Goal: Task Accomplishment & Management: Use online tool/utility

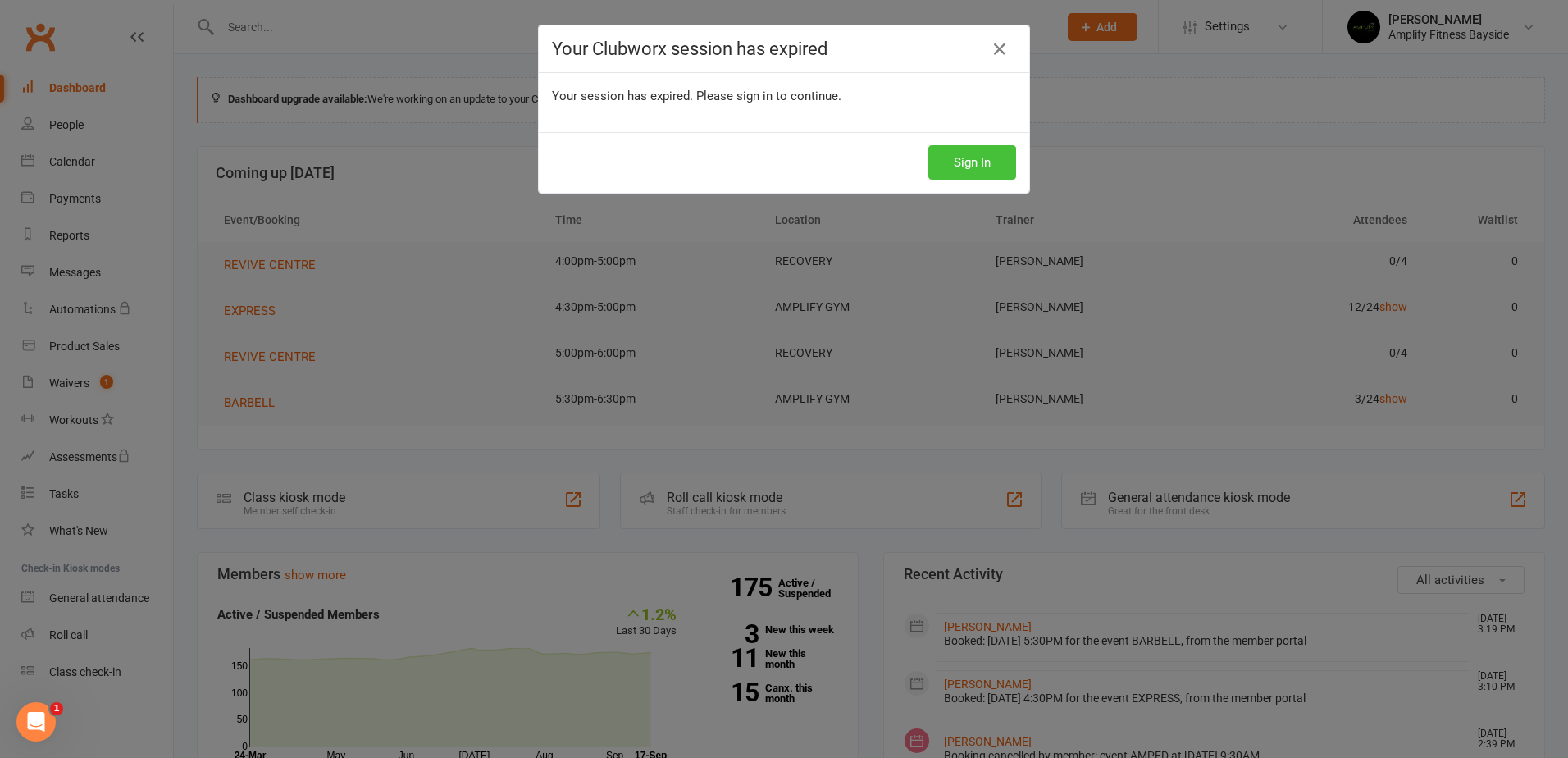
drag, startPoint x: 0, startPoint y: 0, endPoint x: 950, endPoint y: 158, distance: 963.0
click at [950, 158] on button "Sign In" at bounding box center [972, 162] width 88 height 34
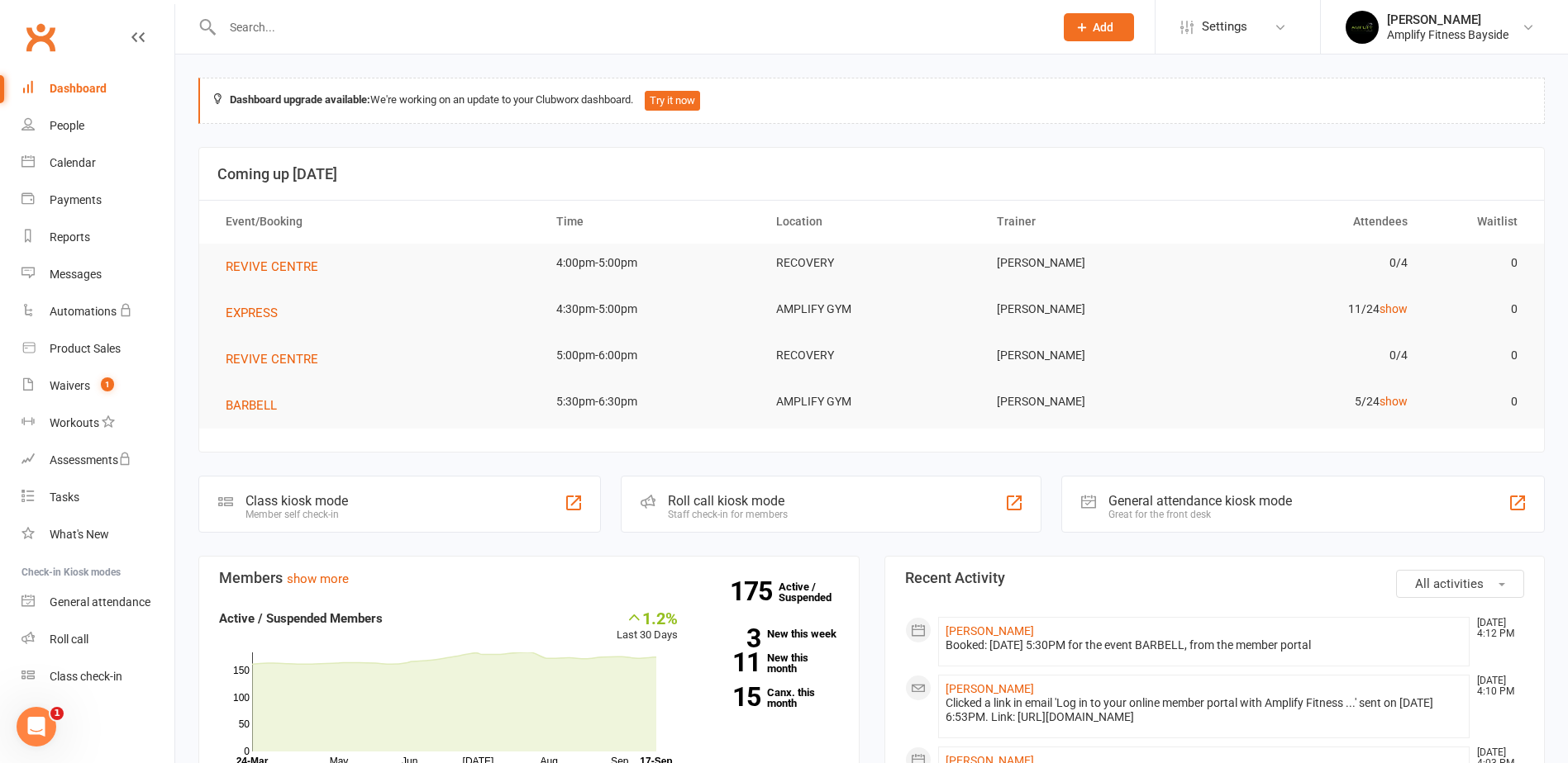
click at [333, 515] on div "Member self check-in" at bounding box center [297, 515] width 102 height 12
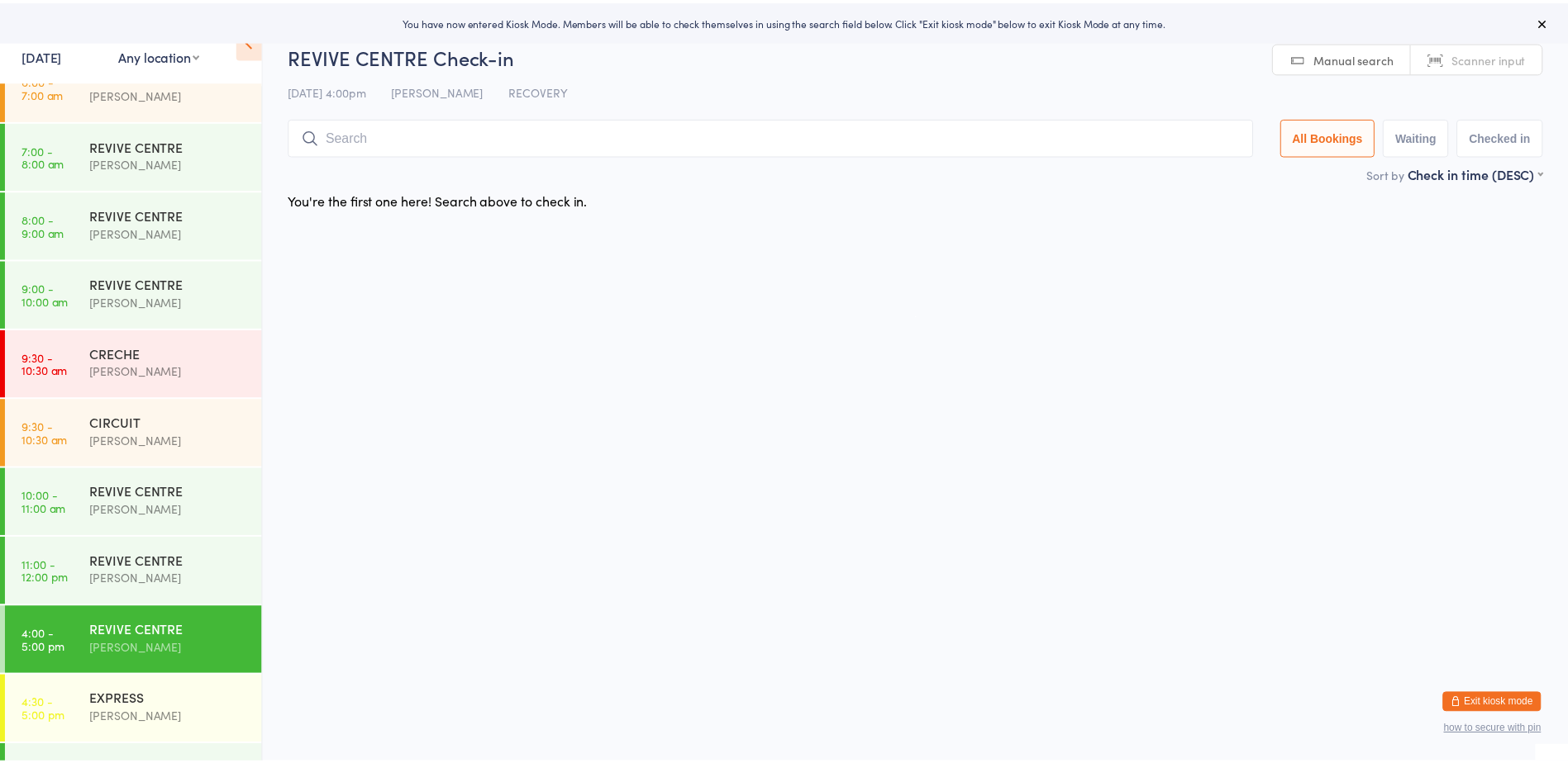
scroll to position [289, 0]
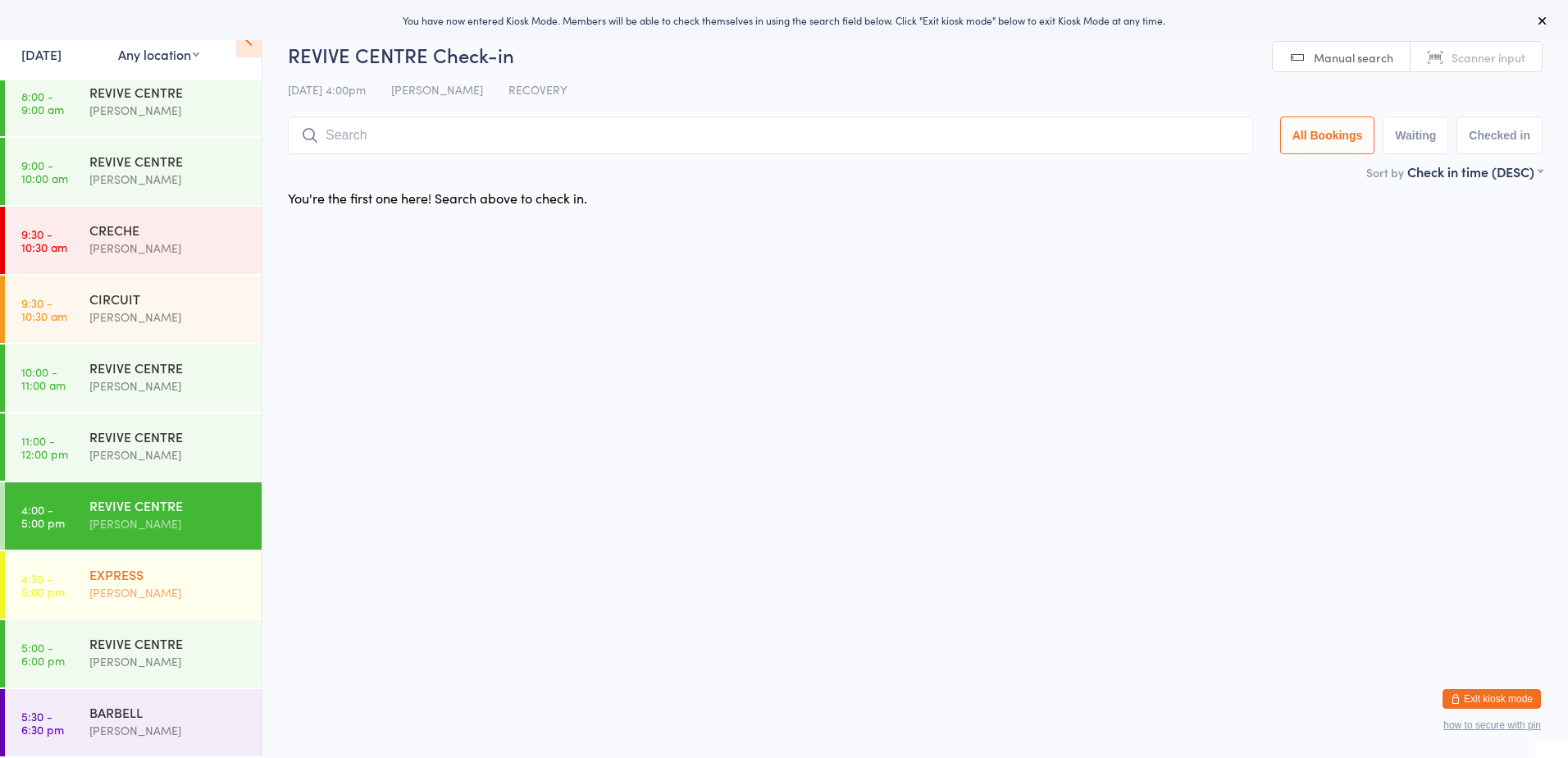
click at [163, 606] on div "EXPRESS Rachael Weir" at bounding box center [176, 583] width 173 height 64
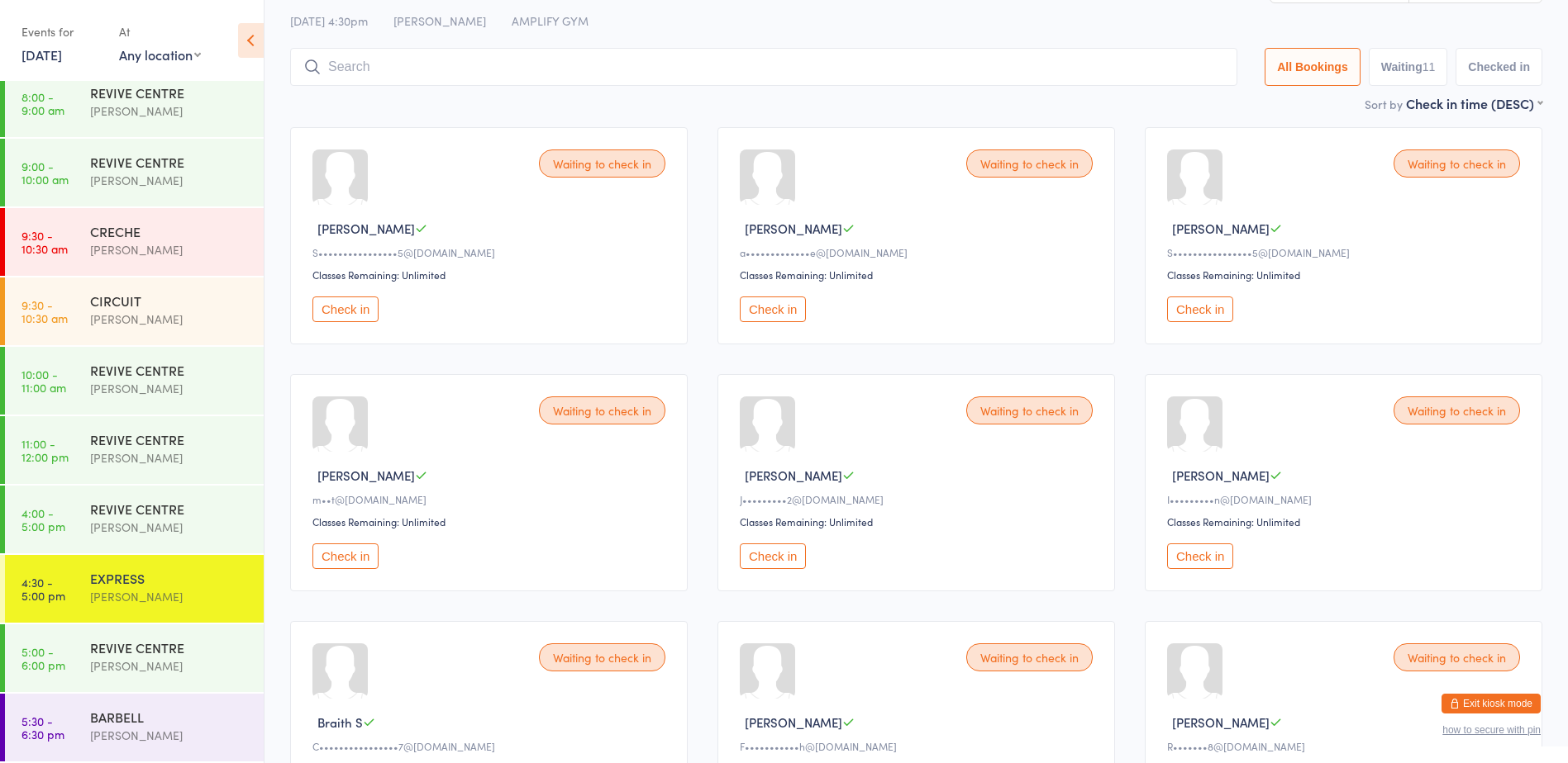
scroll to position [165, 0]
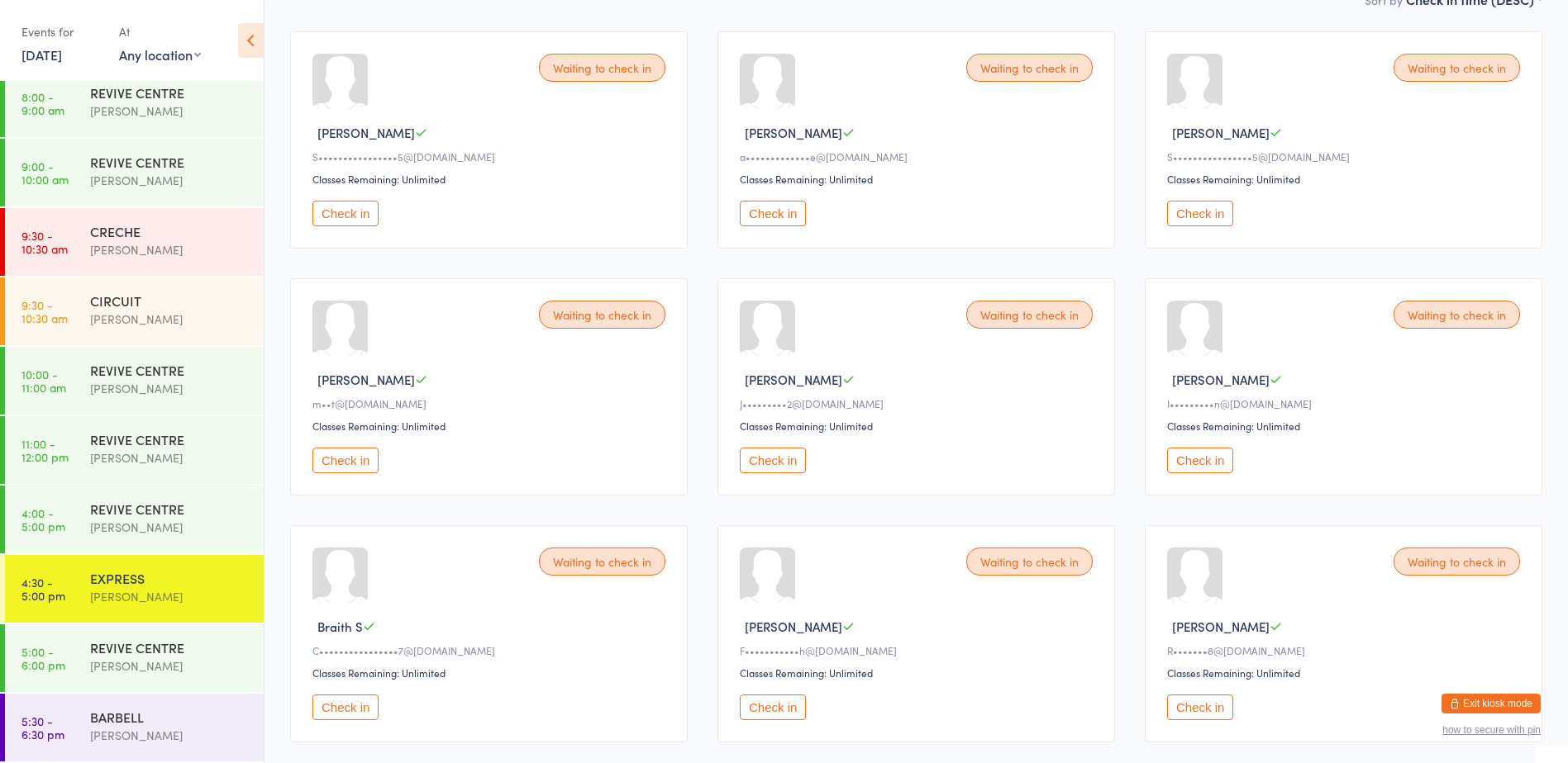
click at [344, 456] on button "Check in" at bounding box center [345, 461] width 66 height 26
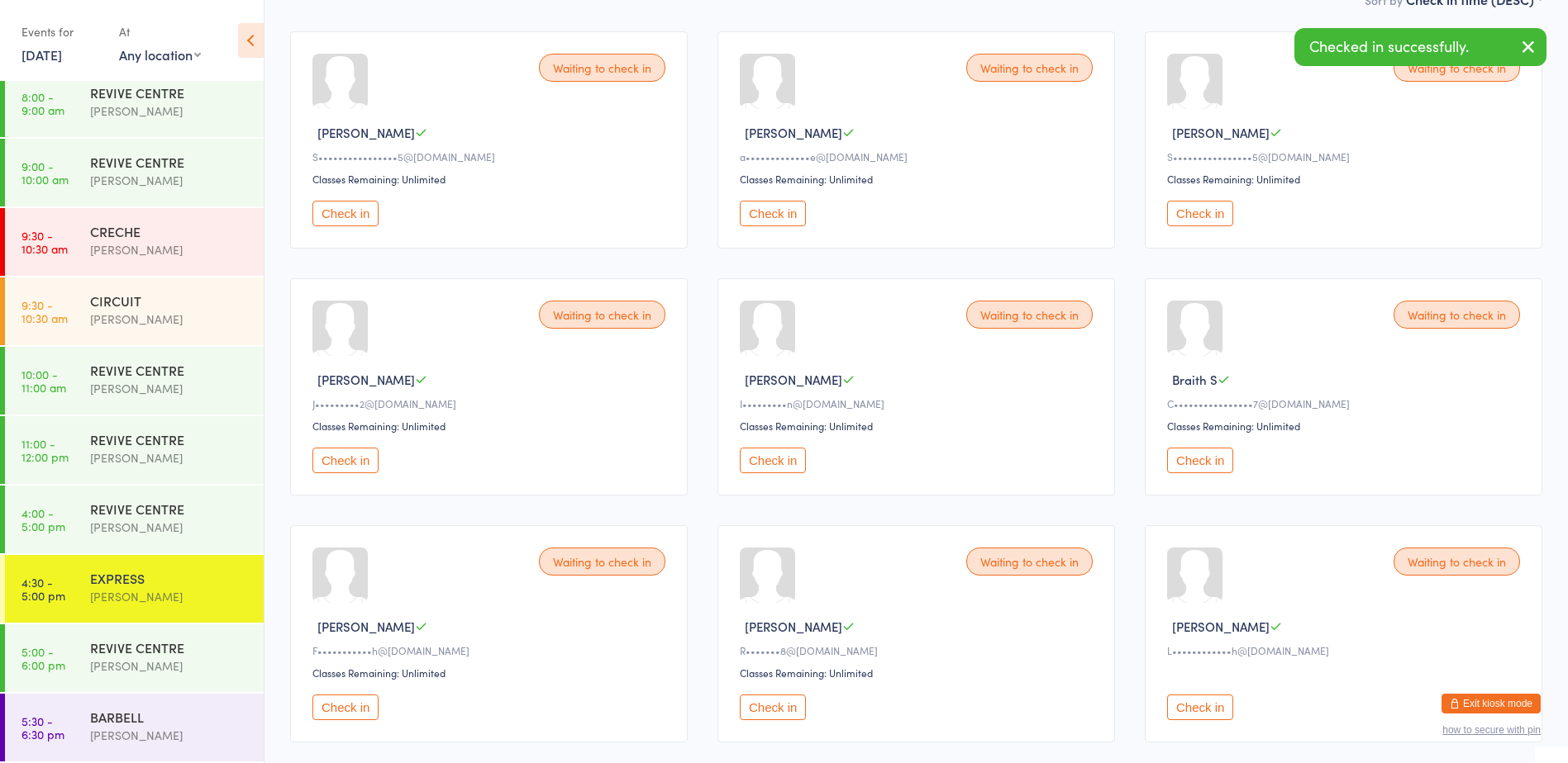
click at [1224, 463] on button "Check in" at bounding box center [1200, 461] width 66 height 26
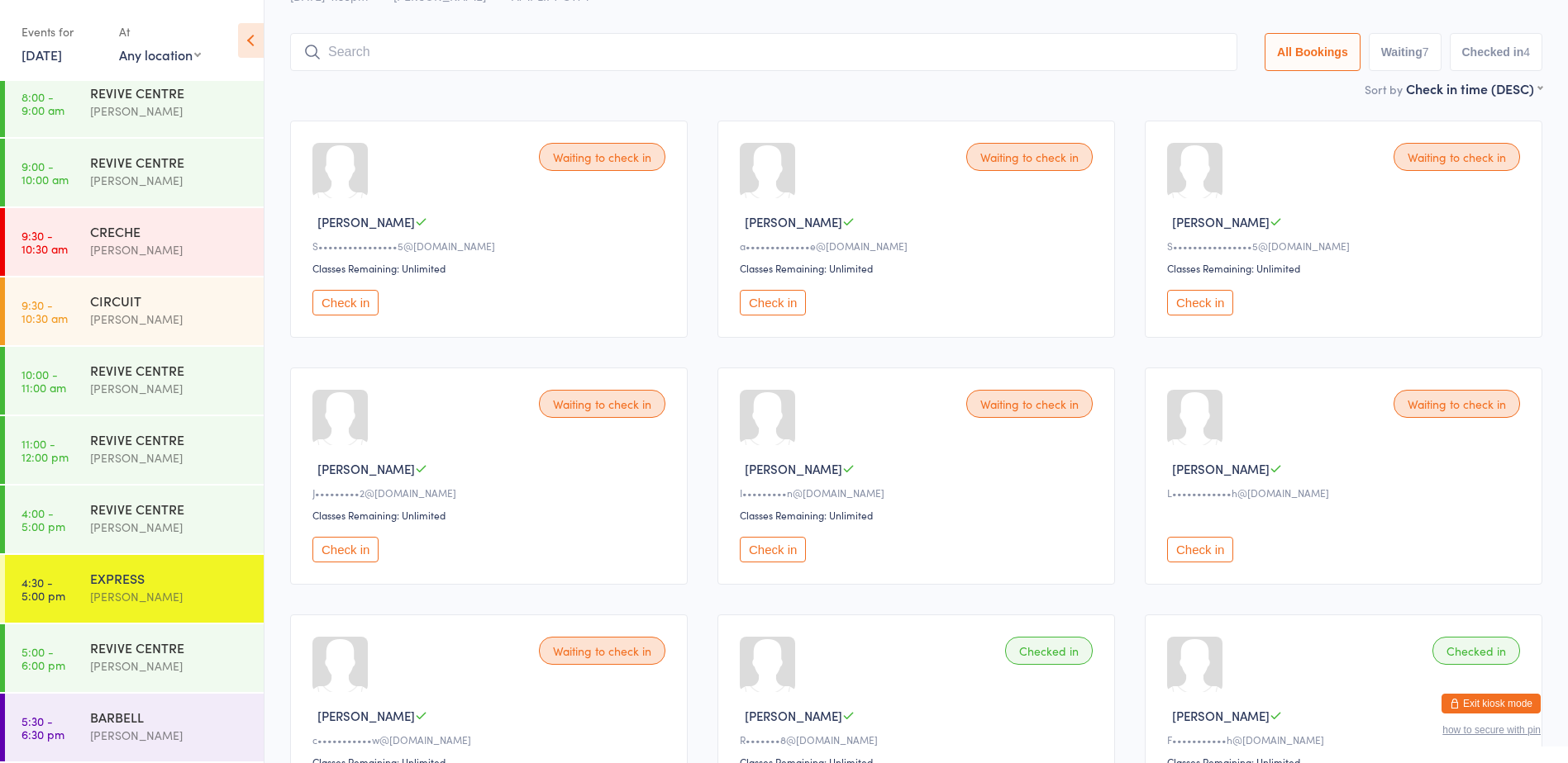
scroll to position [0, 0]
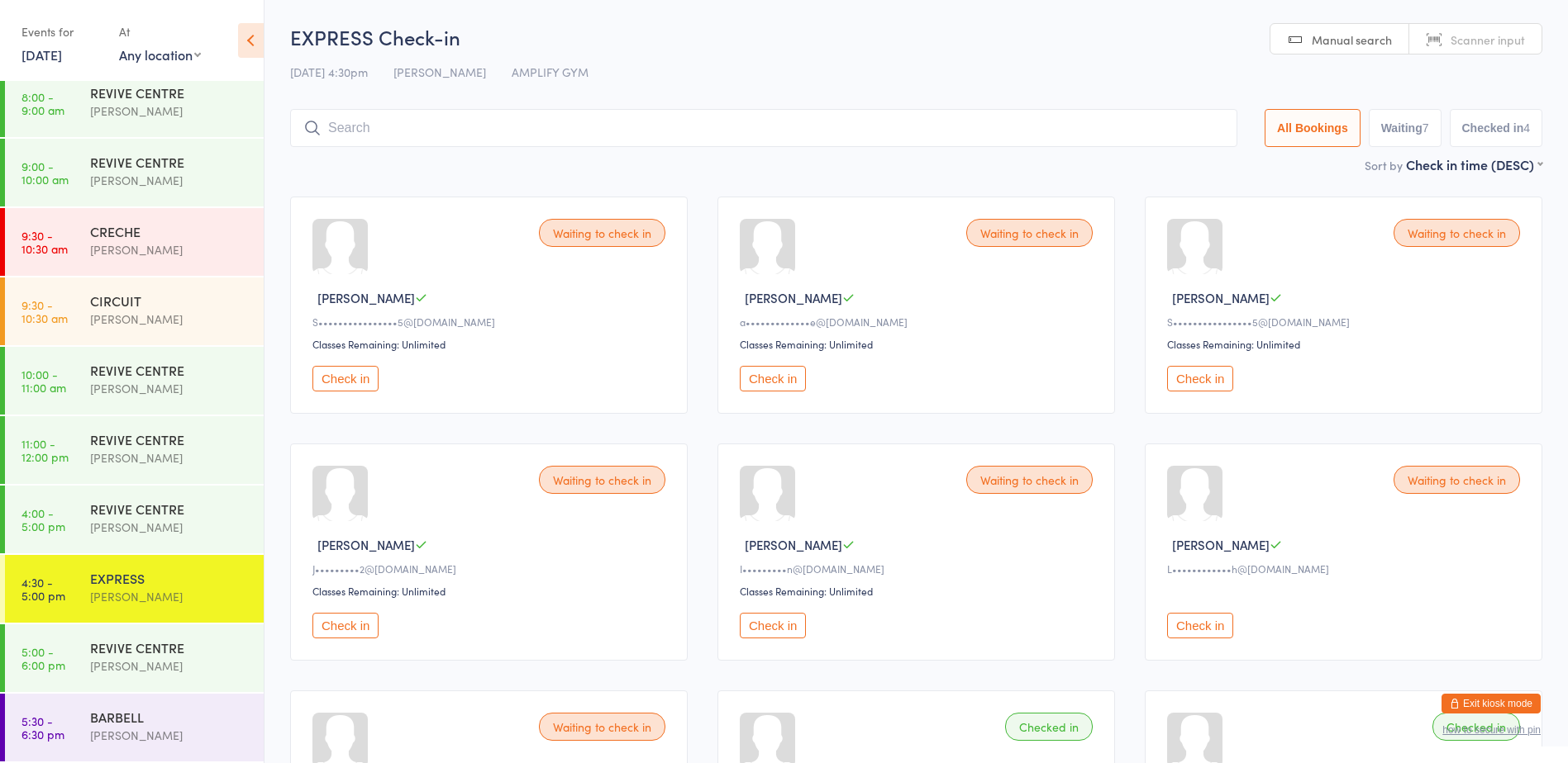
click at [362, 134] on input "search" at bounding box center [763, 128] width 947 height 38
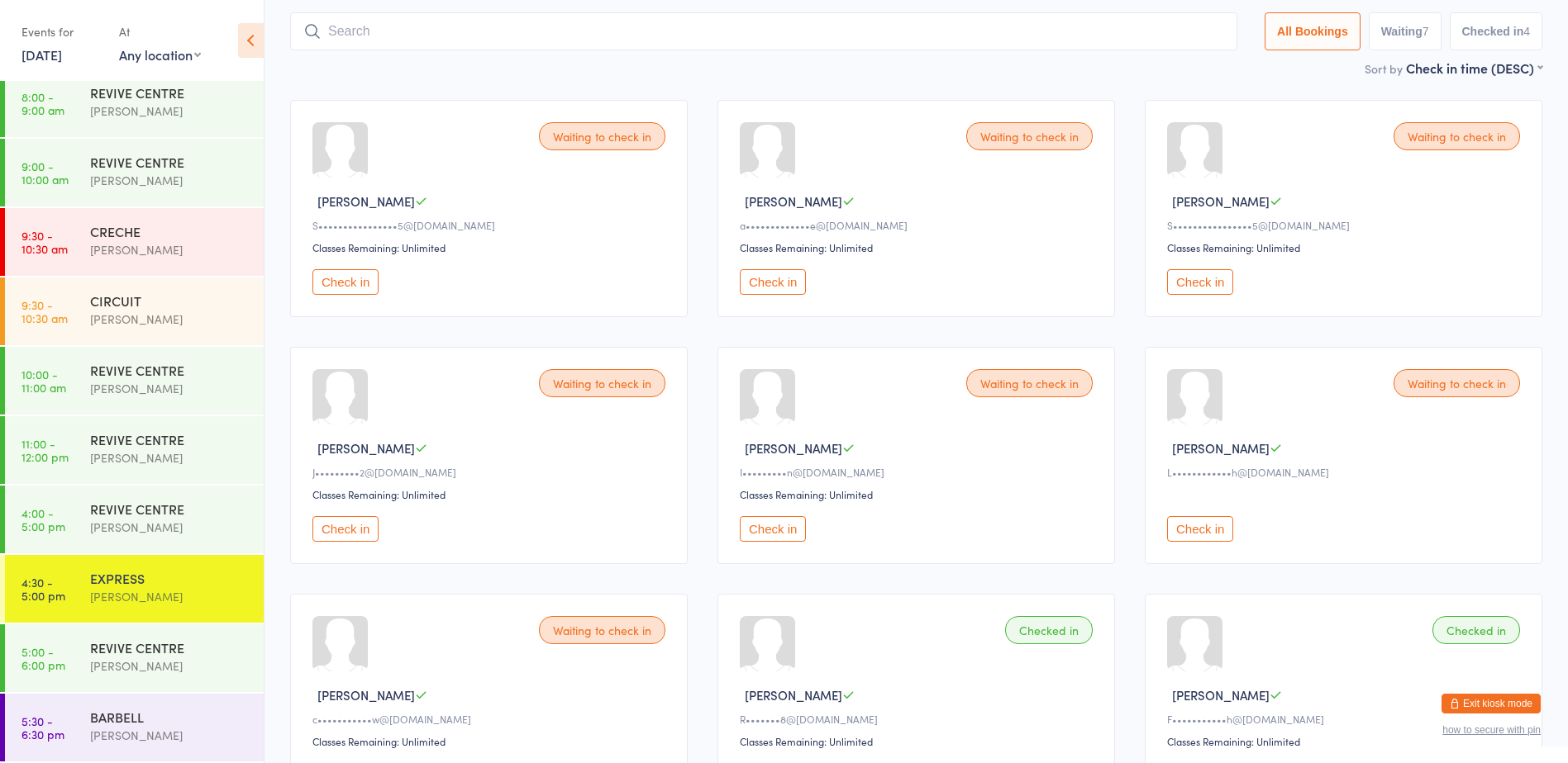
scroll to position [56, 0]
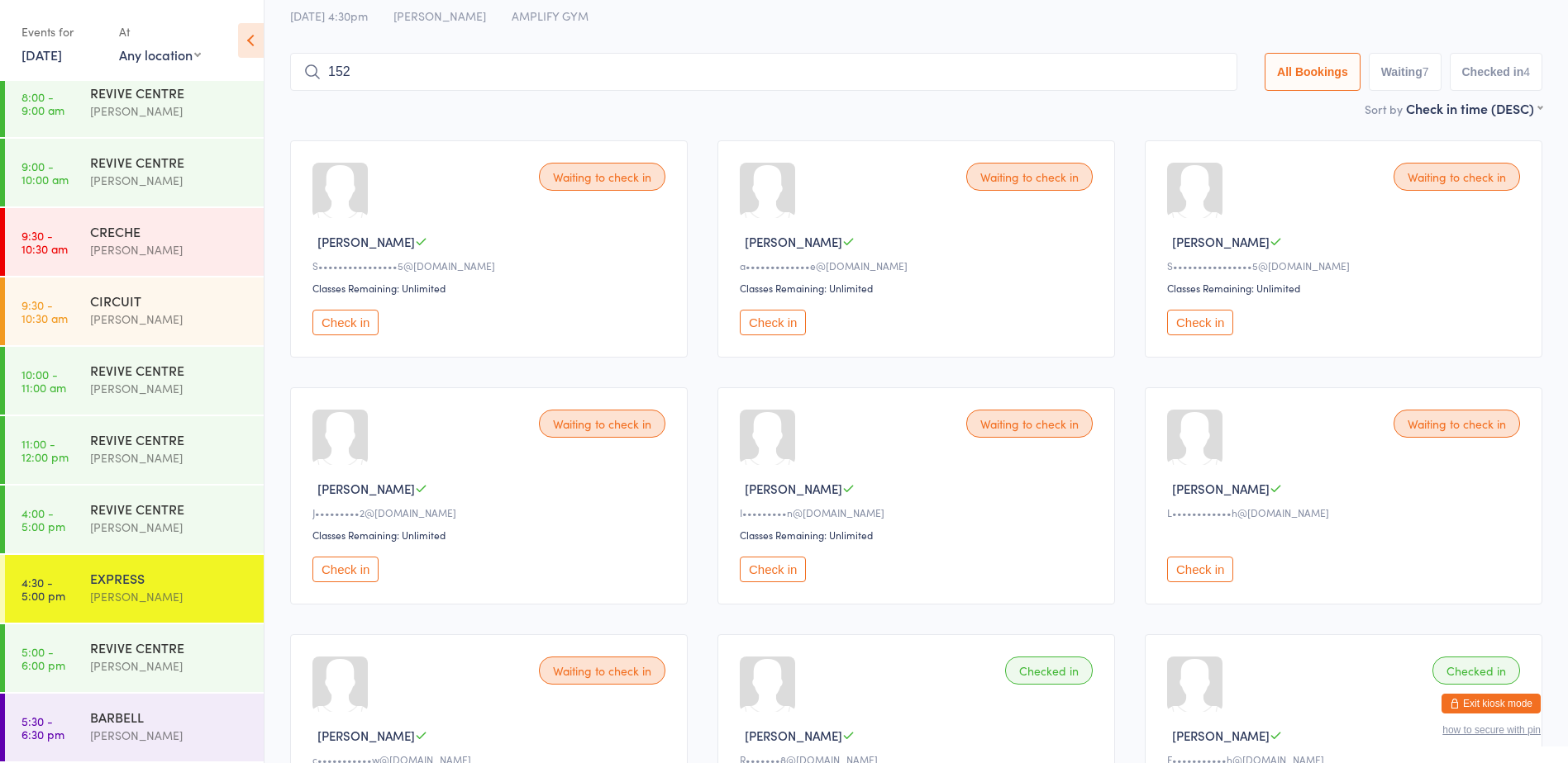
type input "1525"
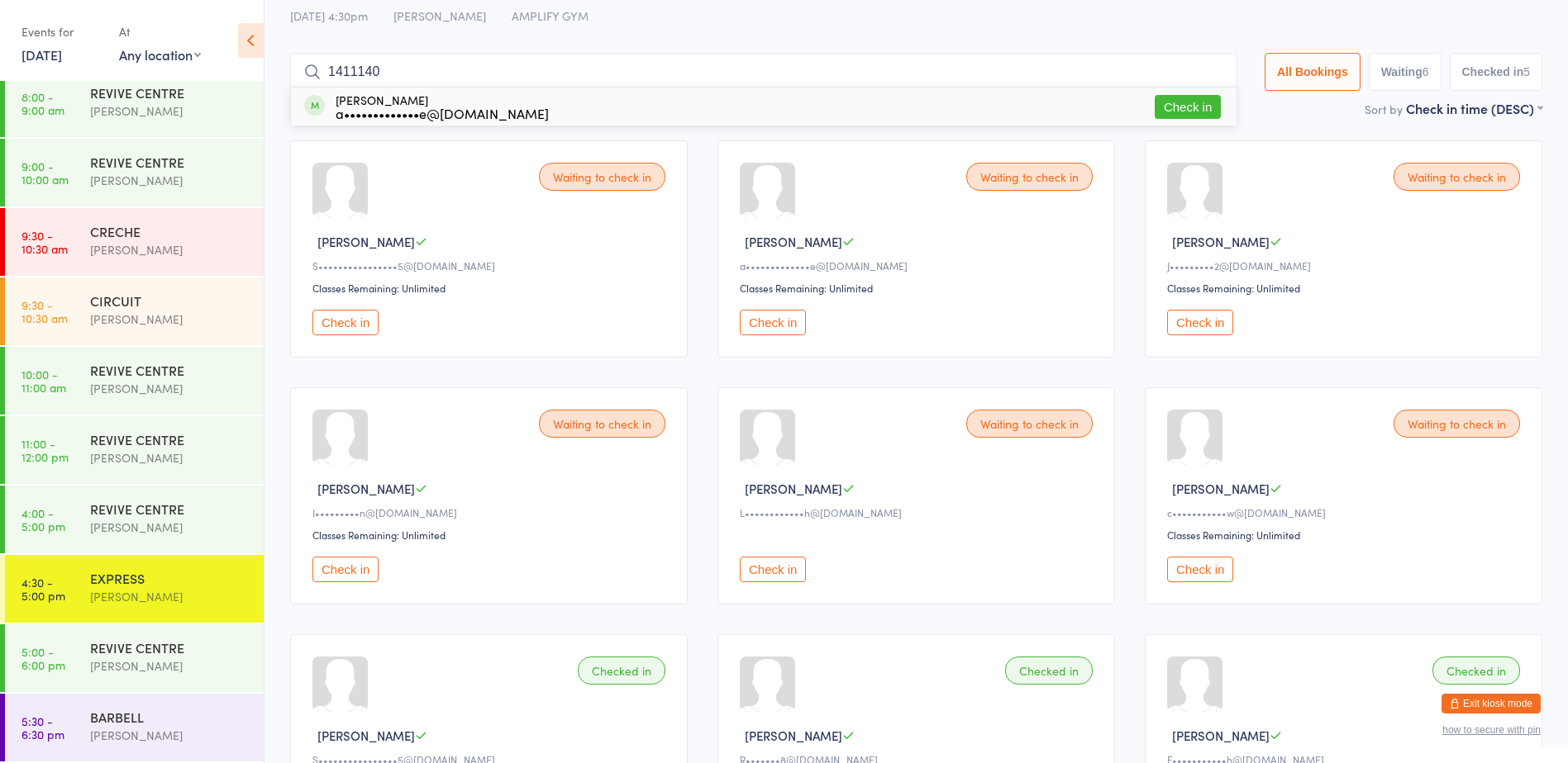
type input "14111405"
click at [1204, 69] on input "14111405" at bounding box center [763, 72] width 947 height 38
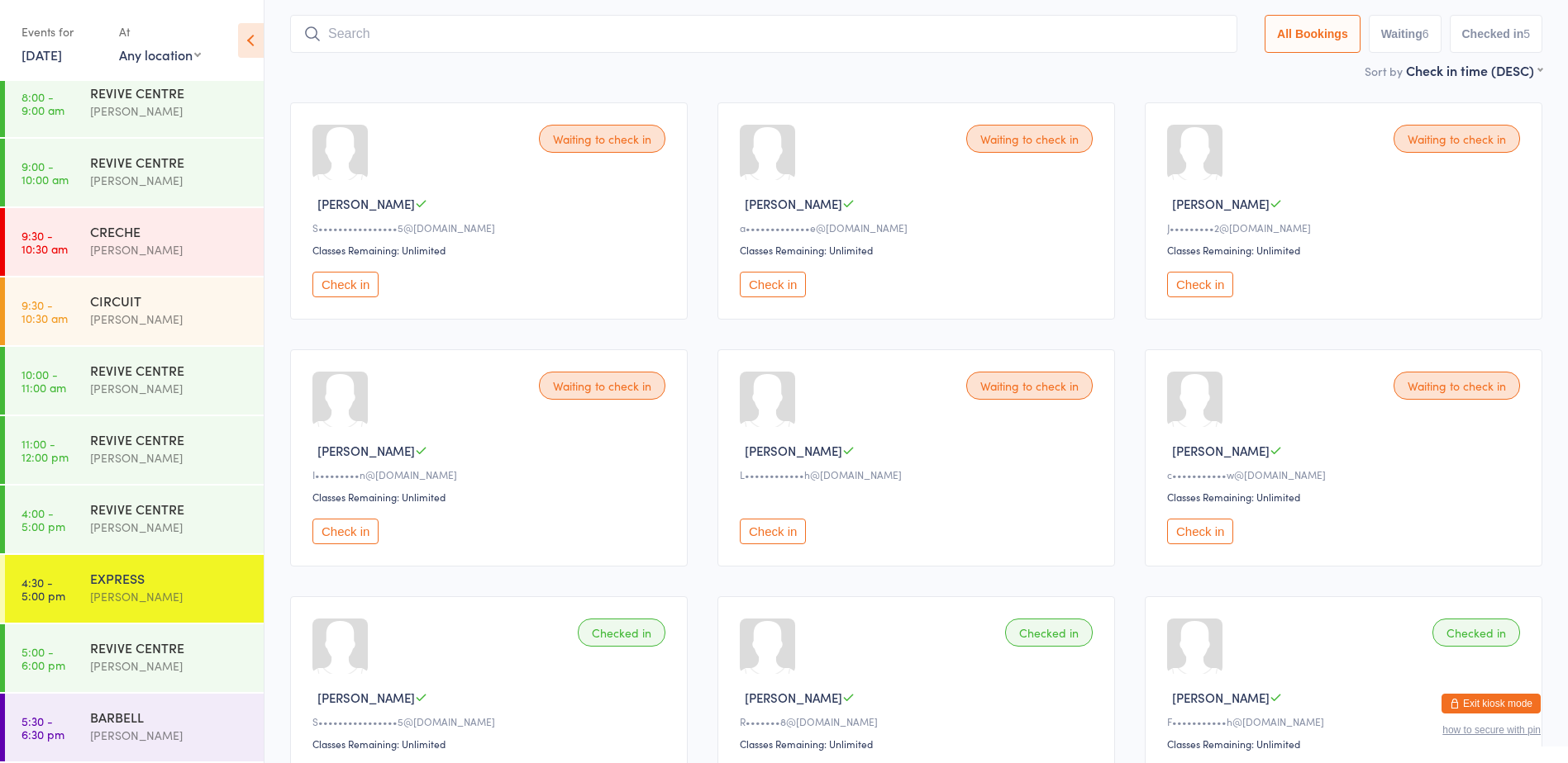
scroll to position [109, 0]
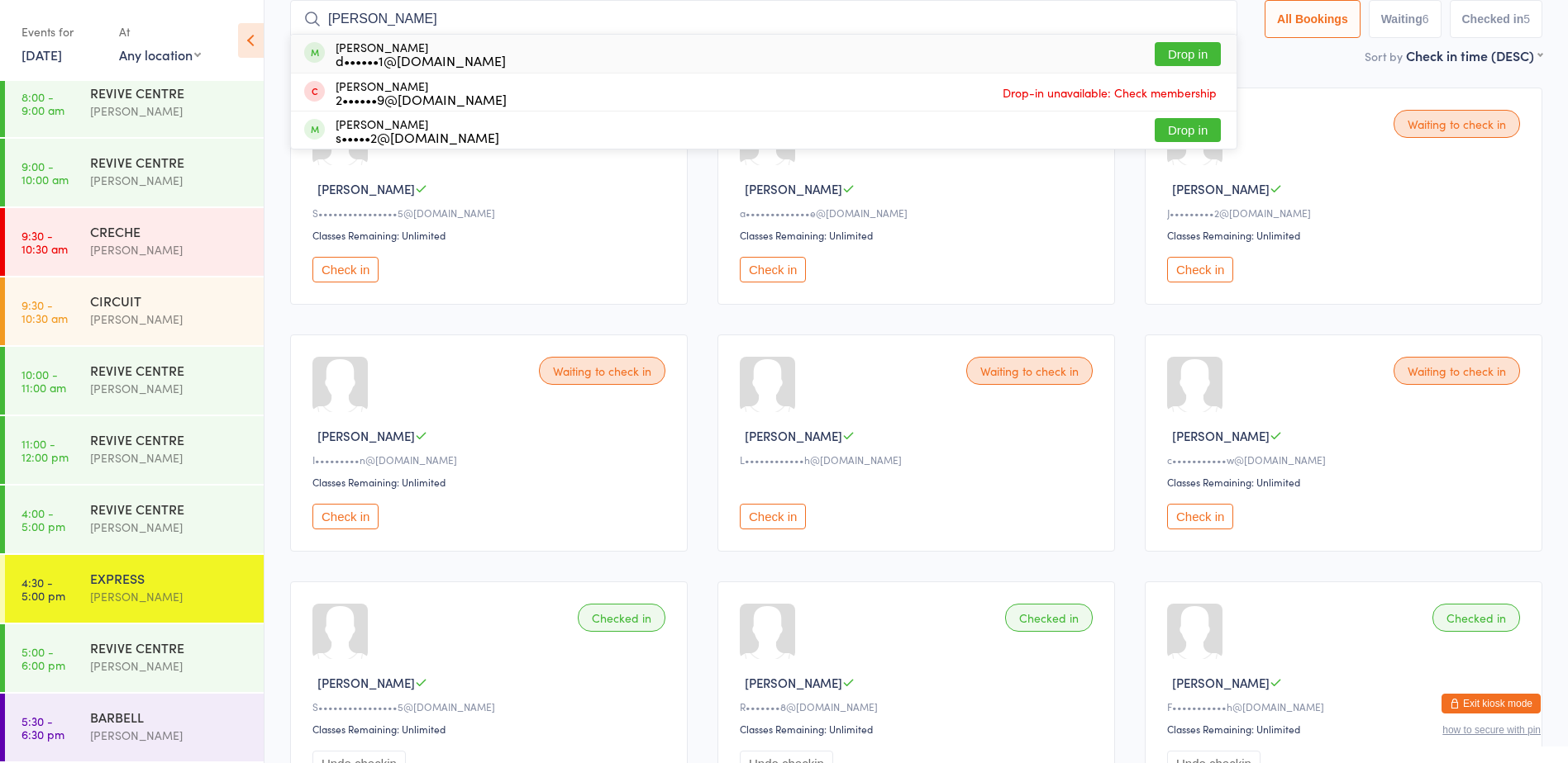
type input "dean"
click at [1193, 55] on button "Drop in" at bounding box center [1187, 54] width 66 height 24
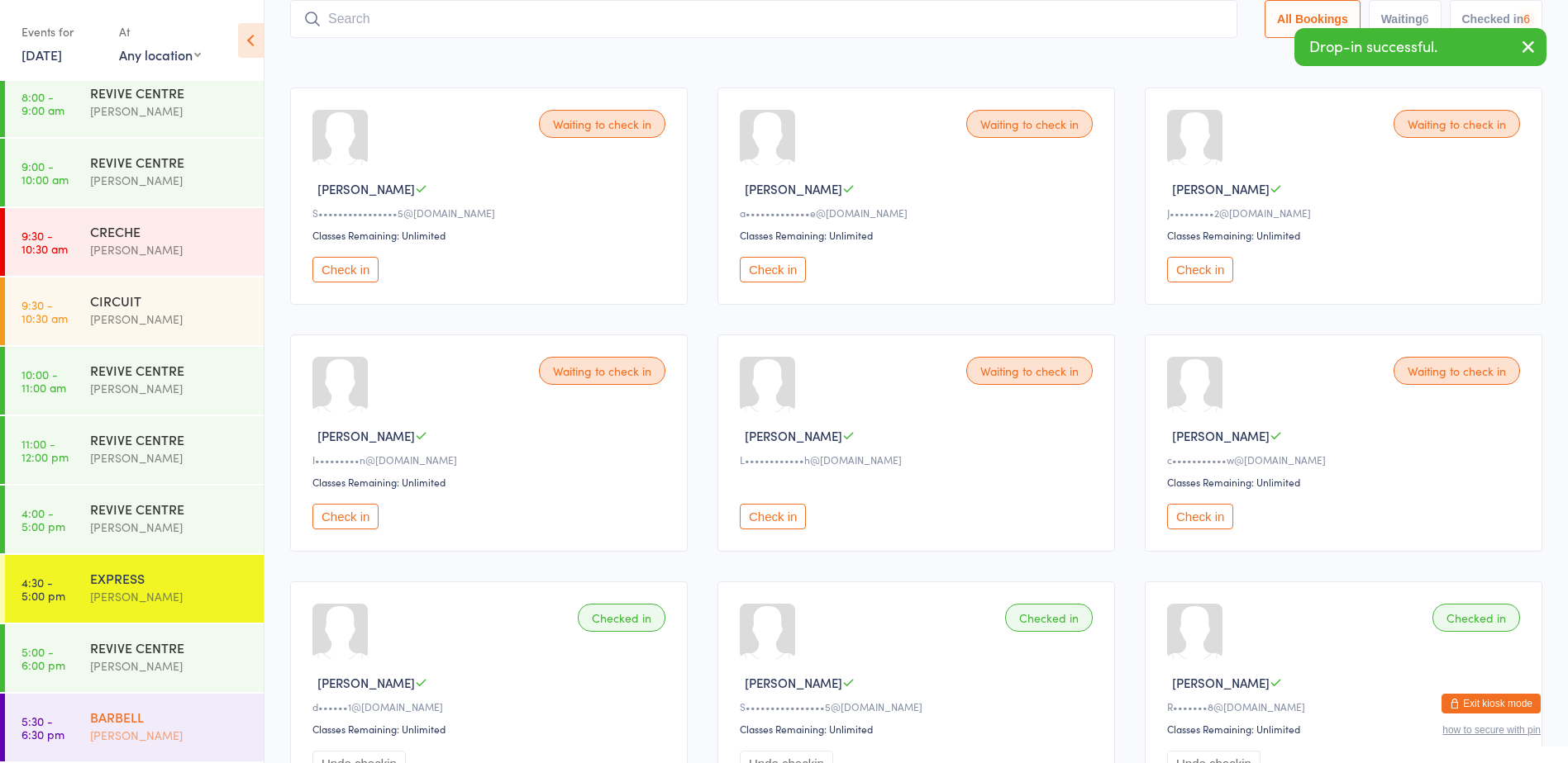
click at [109, 729] on div "[PERSON_NAME]" at bounding box center [170, 735] width 159 height 19
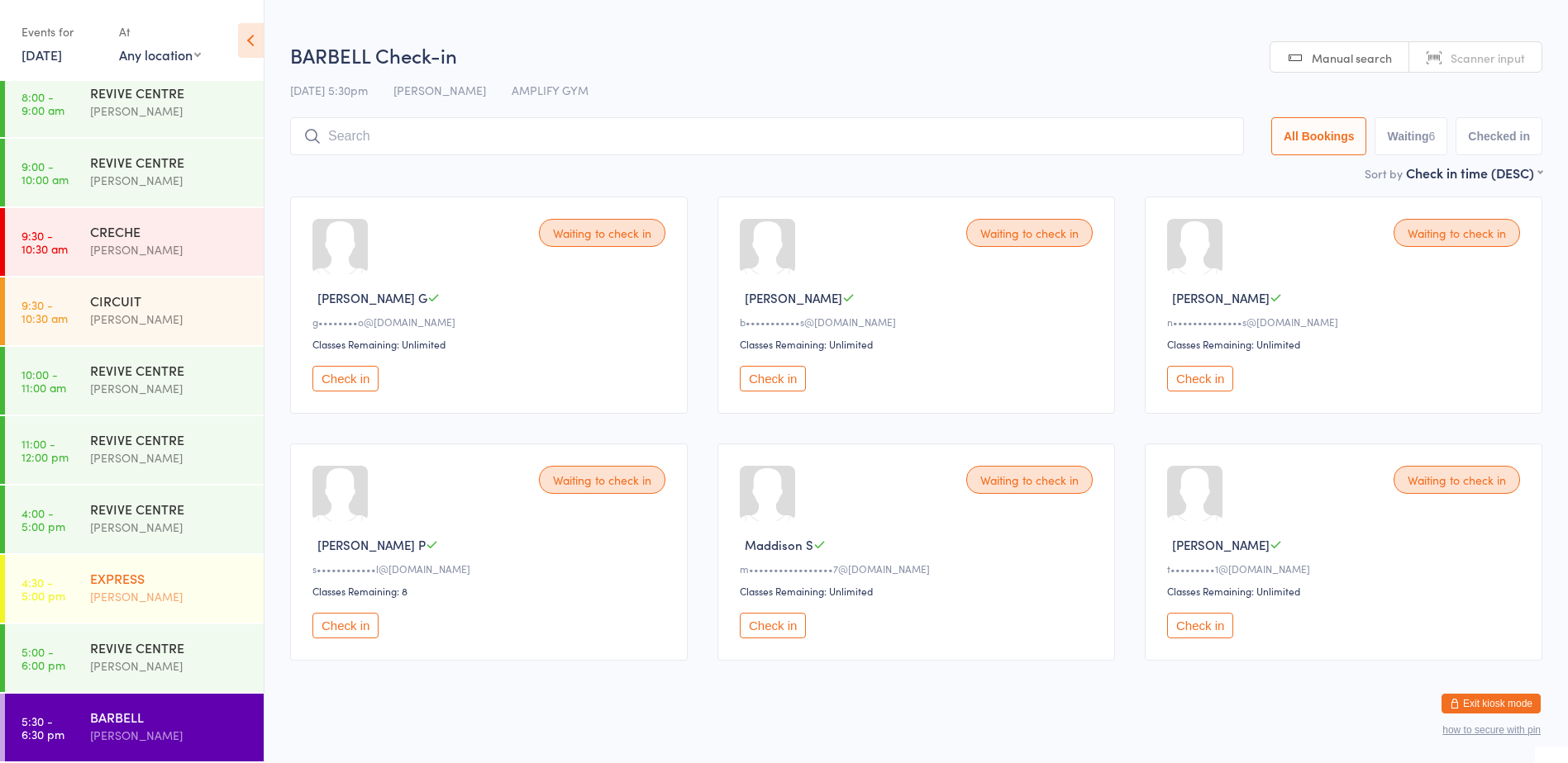
click at [193, 567] on div "EXPRESS Rachael Weir" at bounding box center [177, 587] width 174 height 65
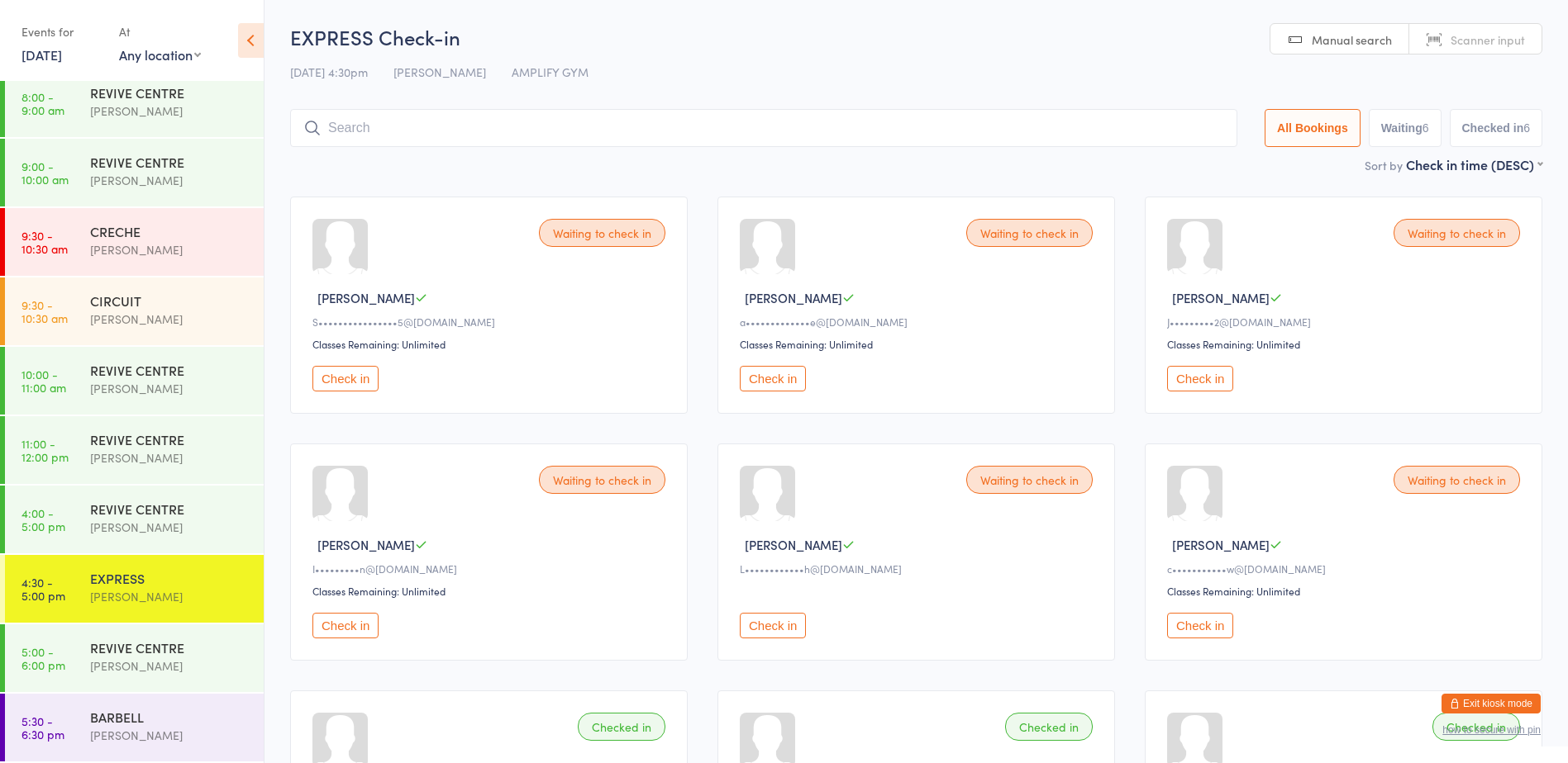
click at [773, 379] on button "Check in" at bounding box center [772, 379] width 66 height 26
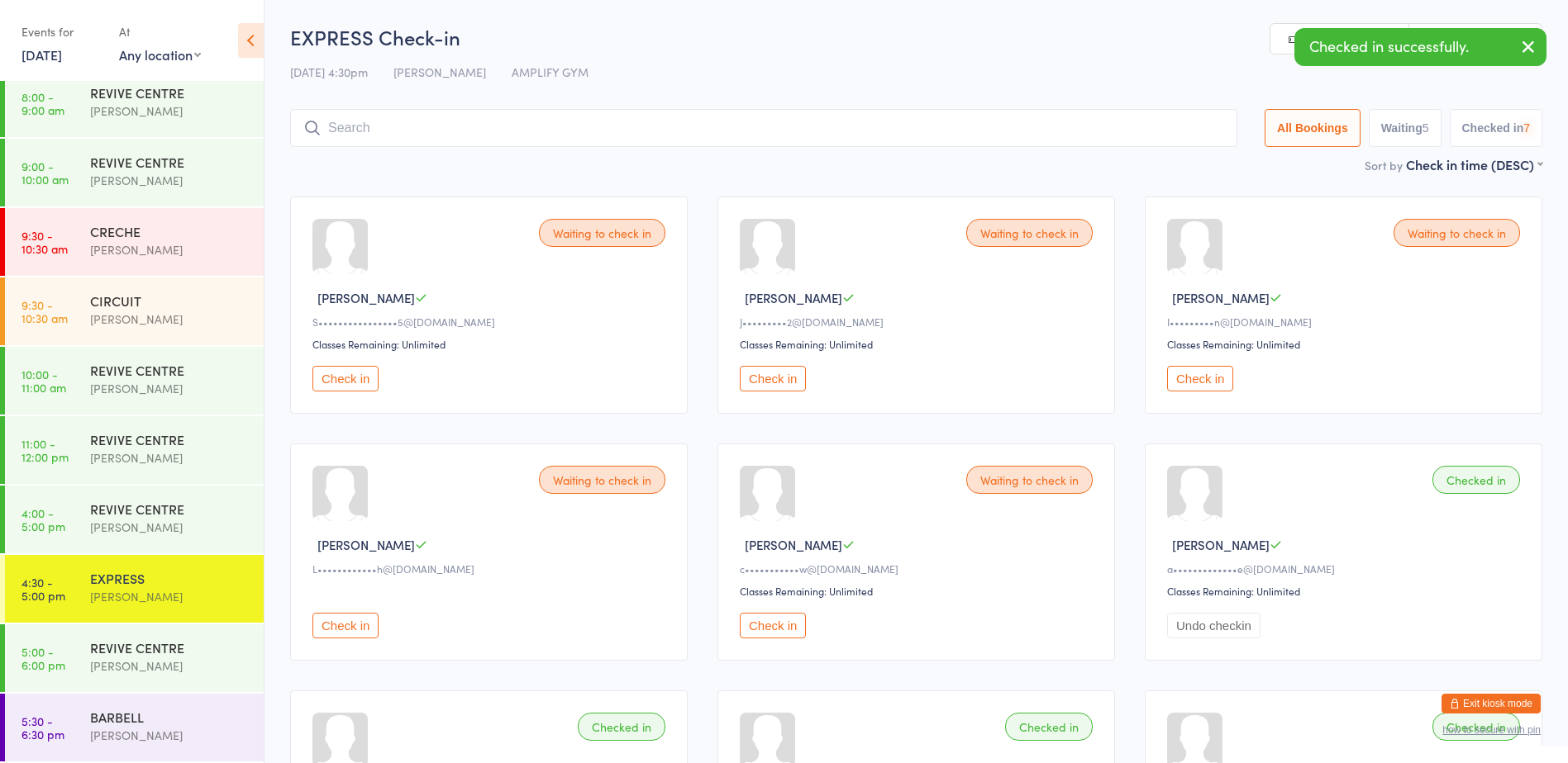
click at [773, 379] on button "Check in" at bounding box center [772, 379] width 66 height 26
click at [359, 378] on button "Check in" at bounding box center [345, 379] width 66 height 26
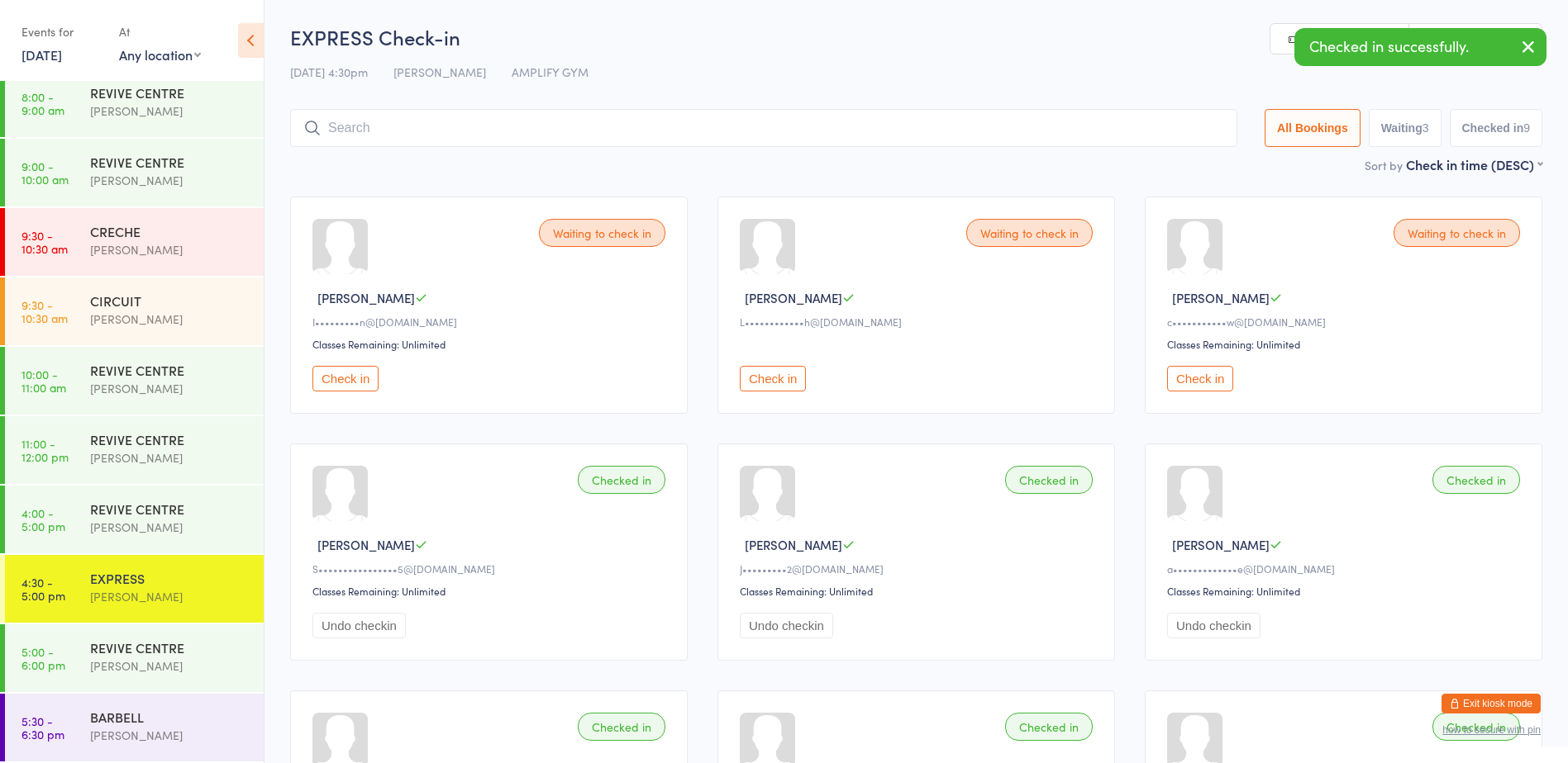
click at [339, 132] on input "search" at bounding box center [763, 128] width 947 height 38
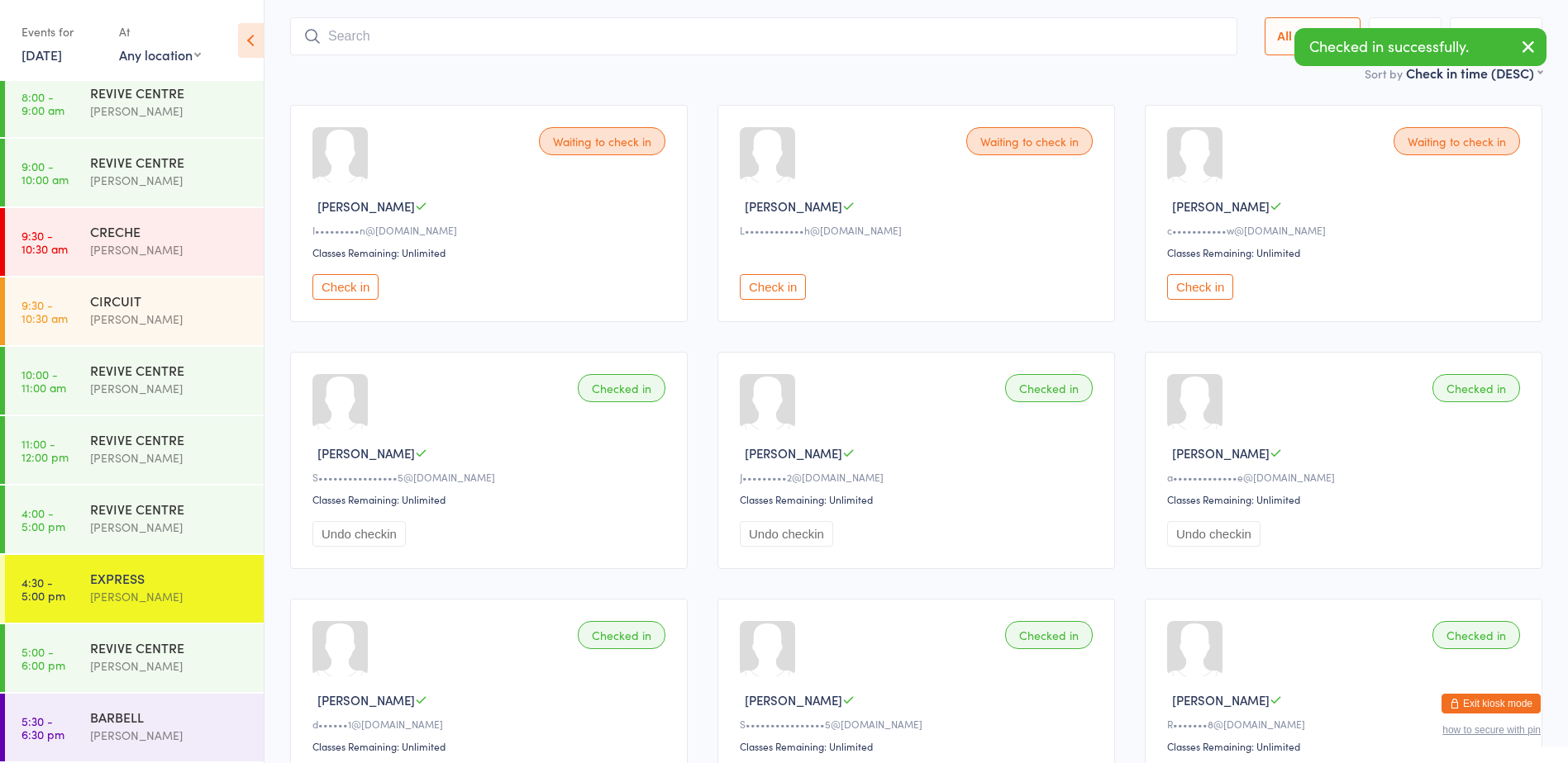
scroll to position [109, 0]
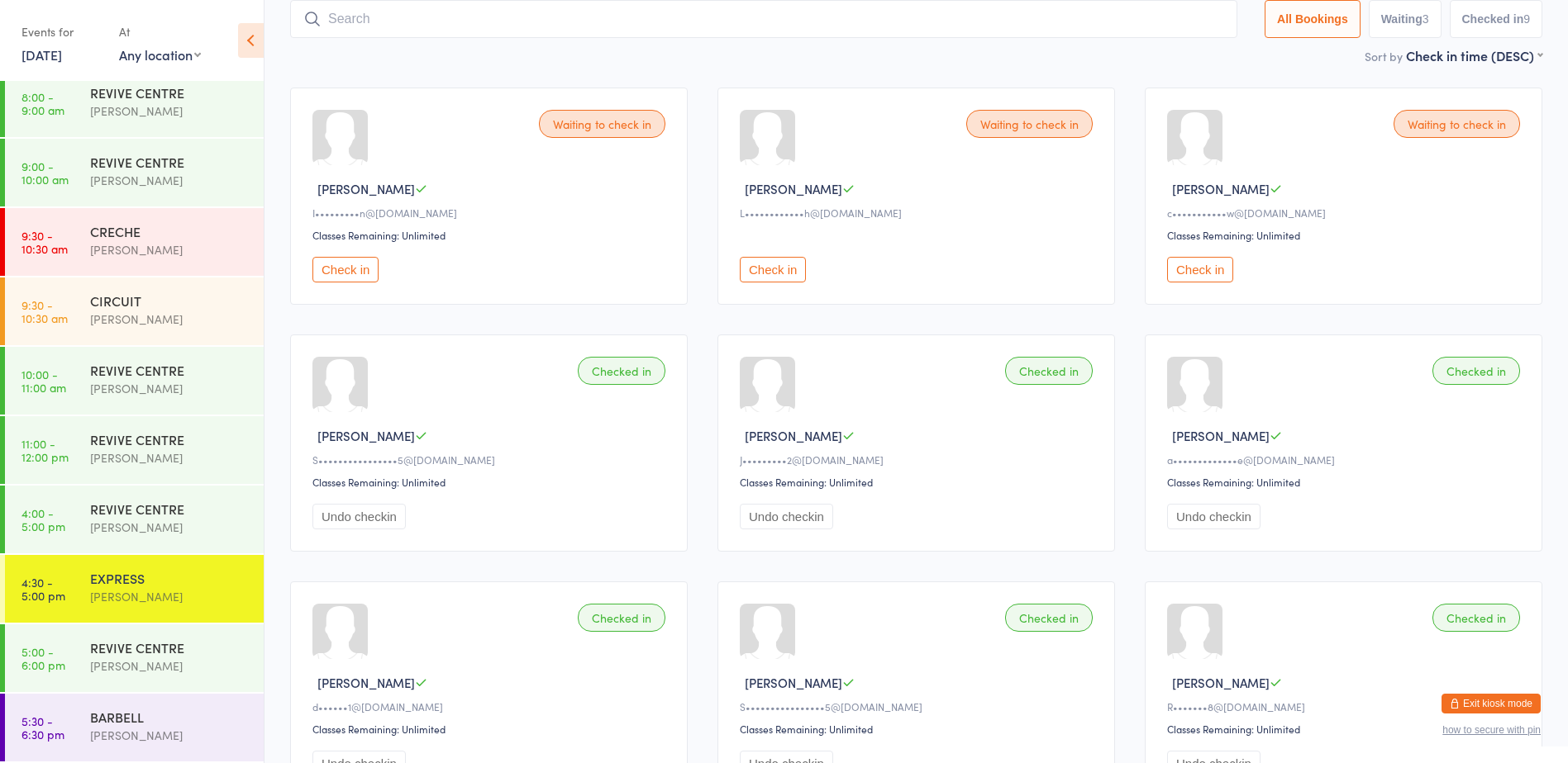
click at [1225, 268] on button "Check in" at bounding box center [1200, 270] width 66 height 26
click at [773, 265] on button "Check in" at bounding box center [772, 270] width 66 height 26
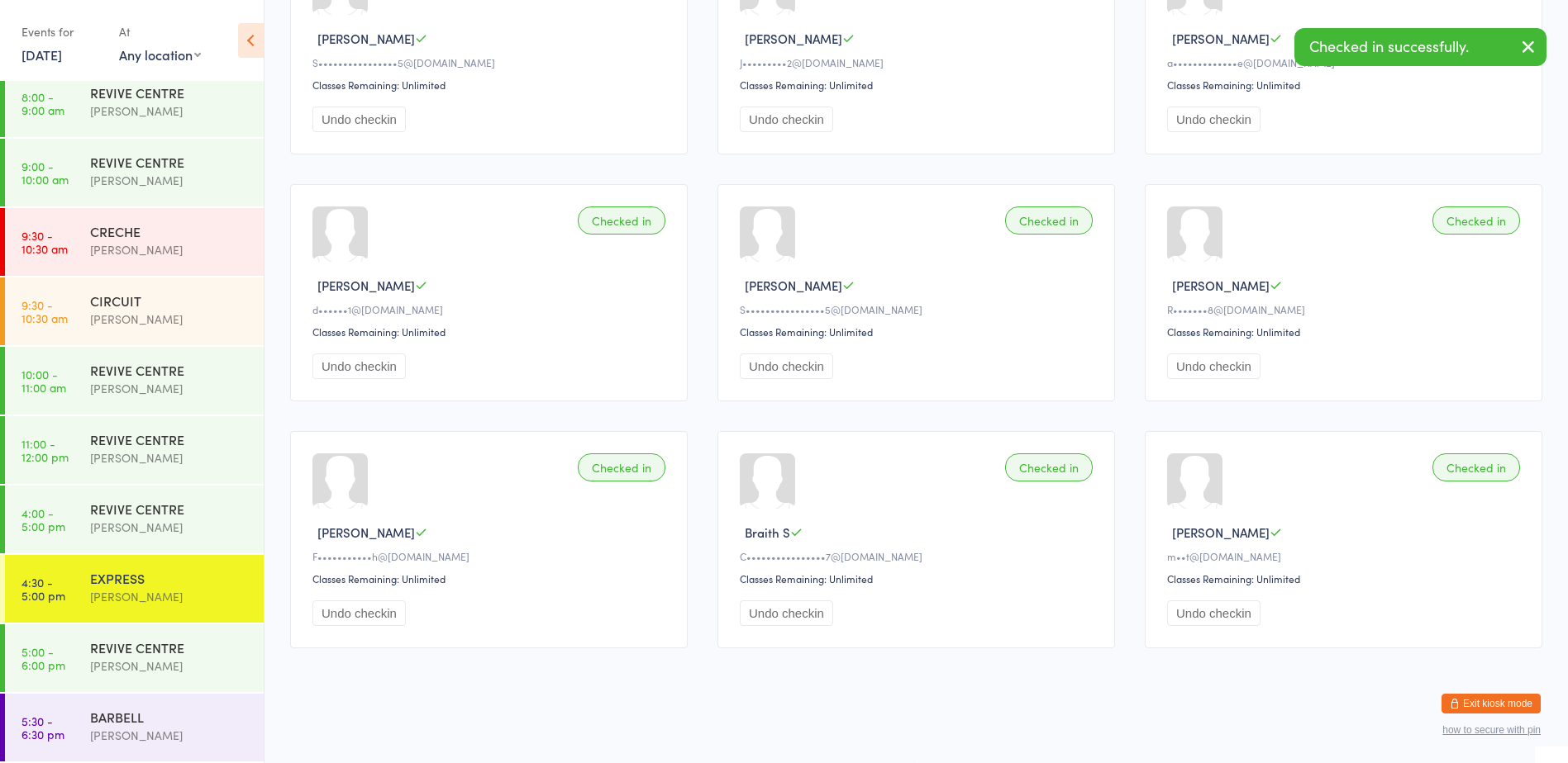
scroll to position [0, 0]
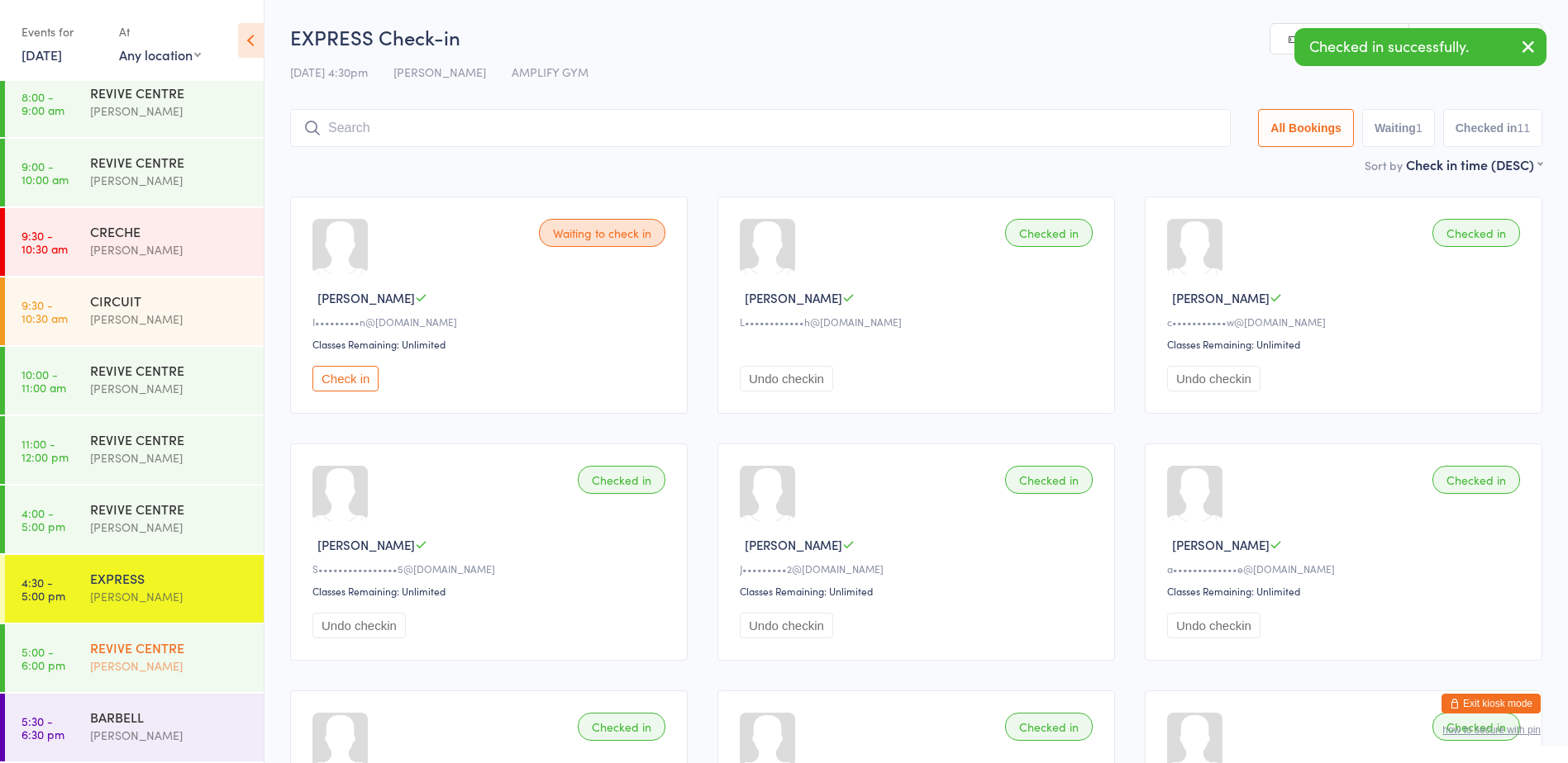
click at [196, 690] on link "5:00 - 6:00 pm REVIVE CENTRE Rachael Weir" at bounding box center [134, 658] width 258 height 68
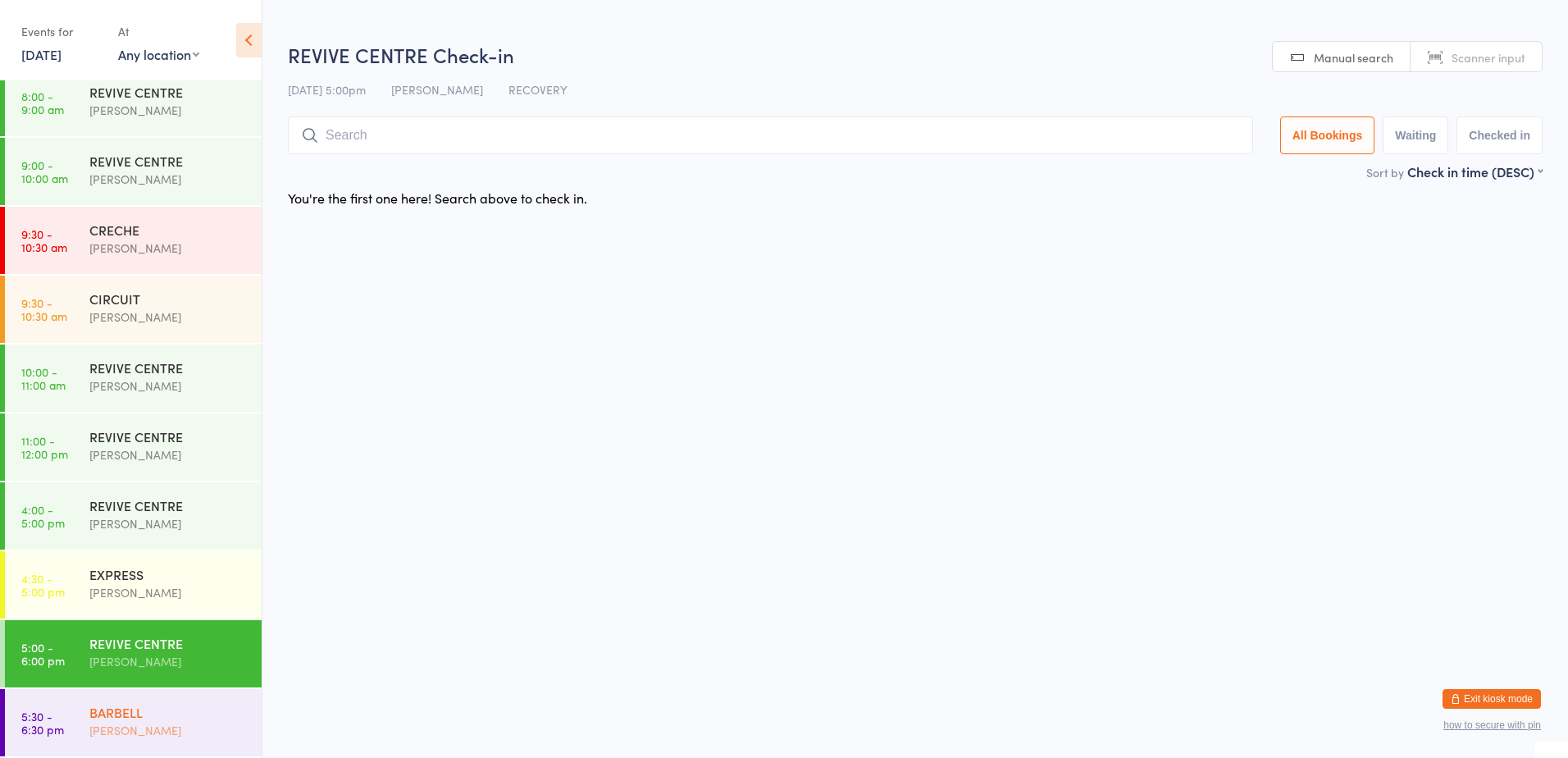
click at [194, 699] on div "BARBELL Rachael Weir" at bounding box center [176, 722] width 173 height 64
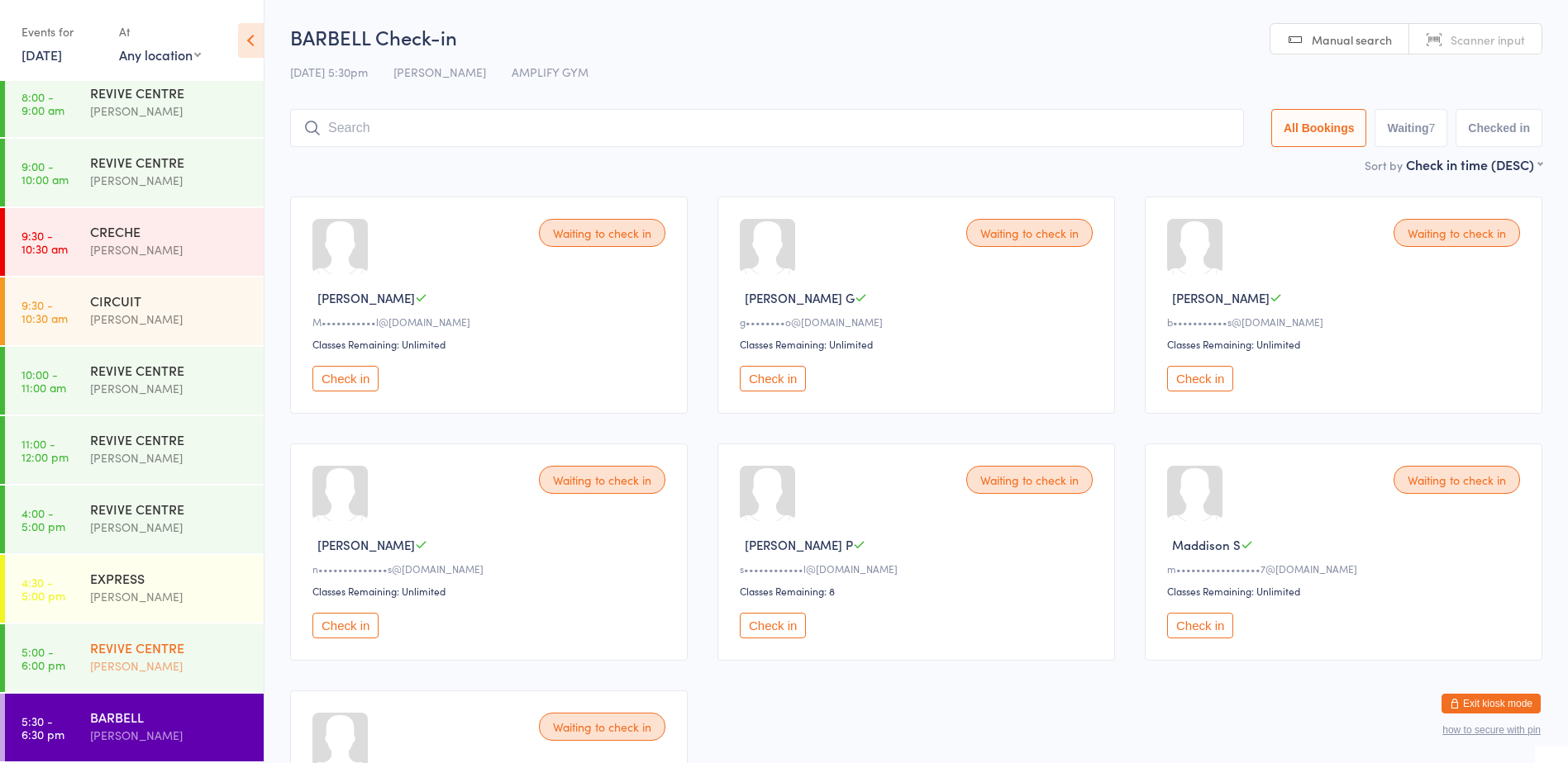
click at [116, 651] on div "REVIVE CENTRE" at bounding box center [170, 647] width 159 height 19
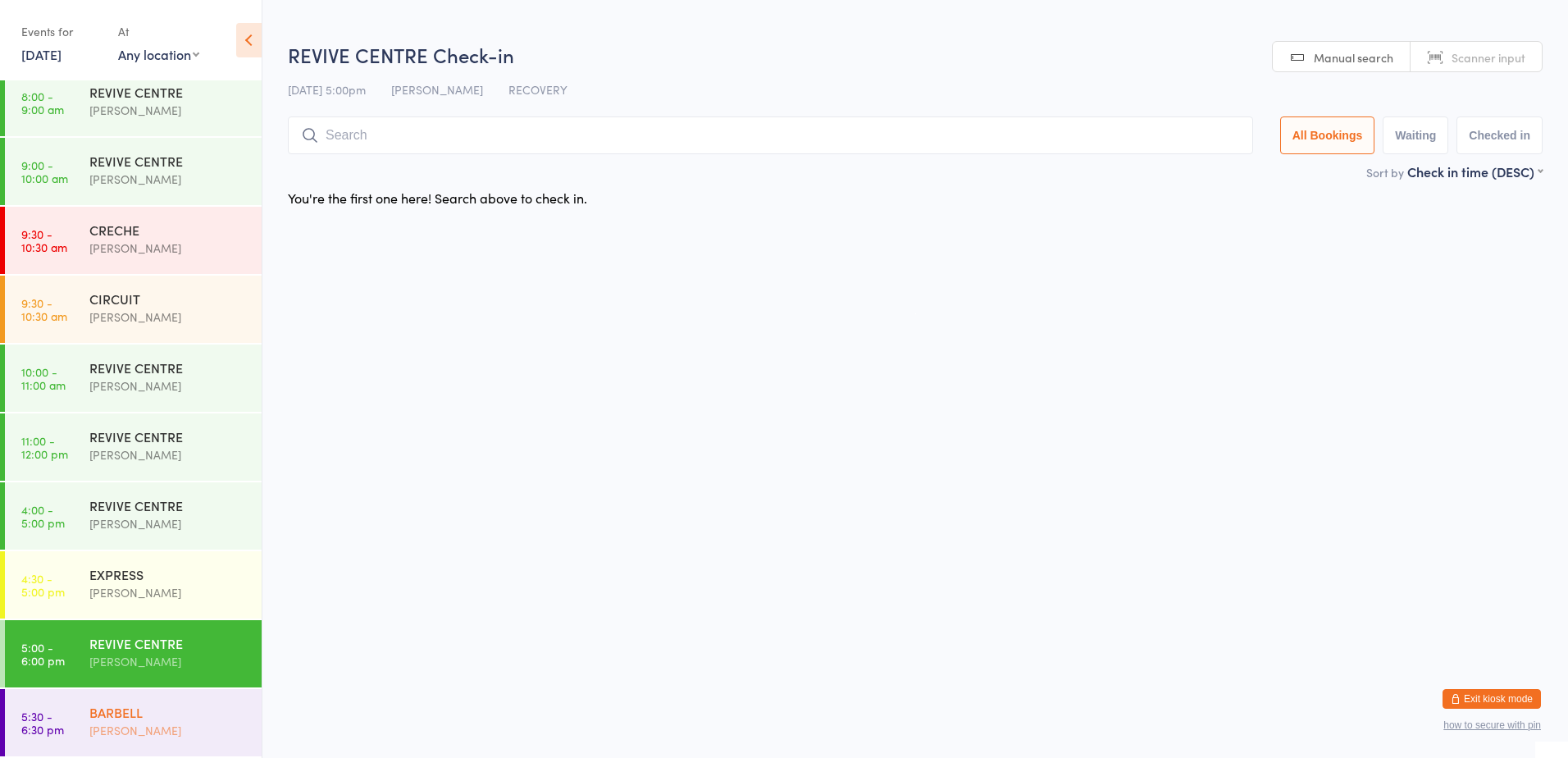
click at [137, 711] on div "BARBELL" at bounding box center [169, 712] width 158 height 19
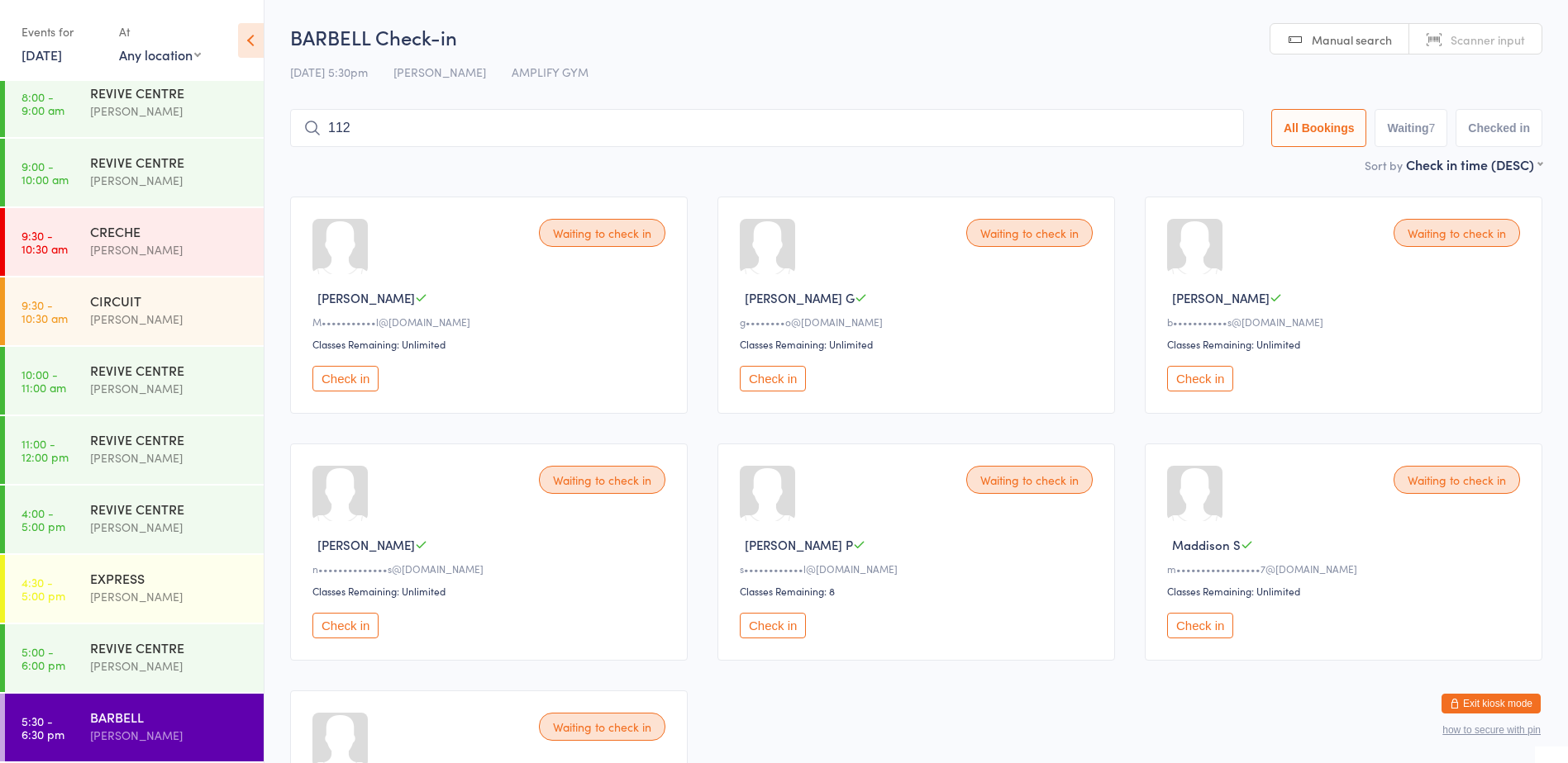
type input "1123"
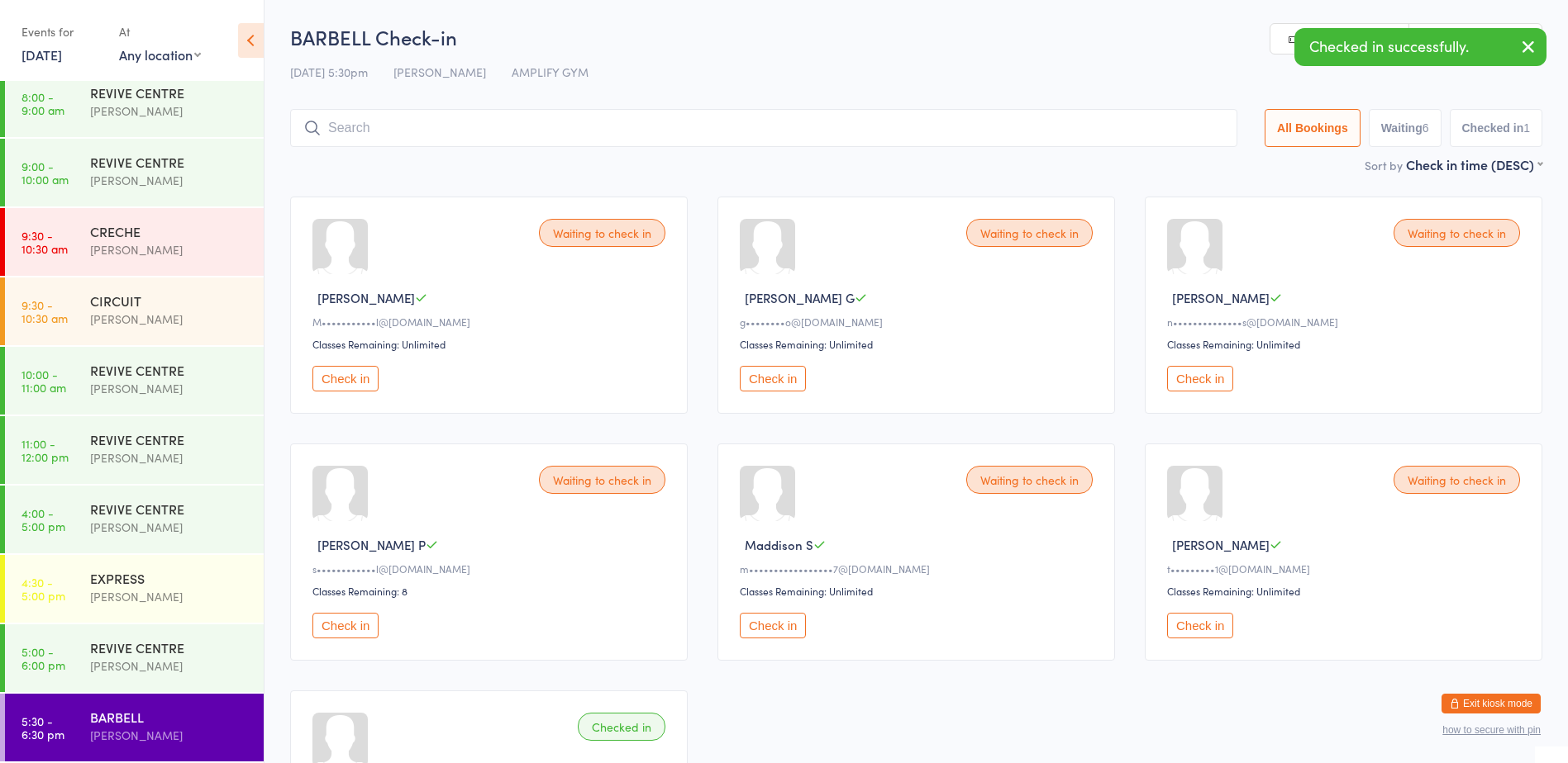
click at [795, 375] on button "Check in" at bounding box center [772, 379] width 66 height 26
click at [1221, 381] on button "Check in" at bounding box center [1200, 379] width 66 height 26
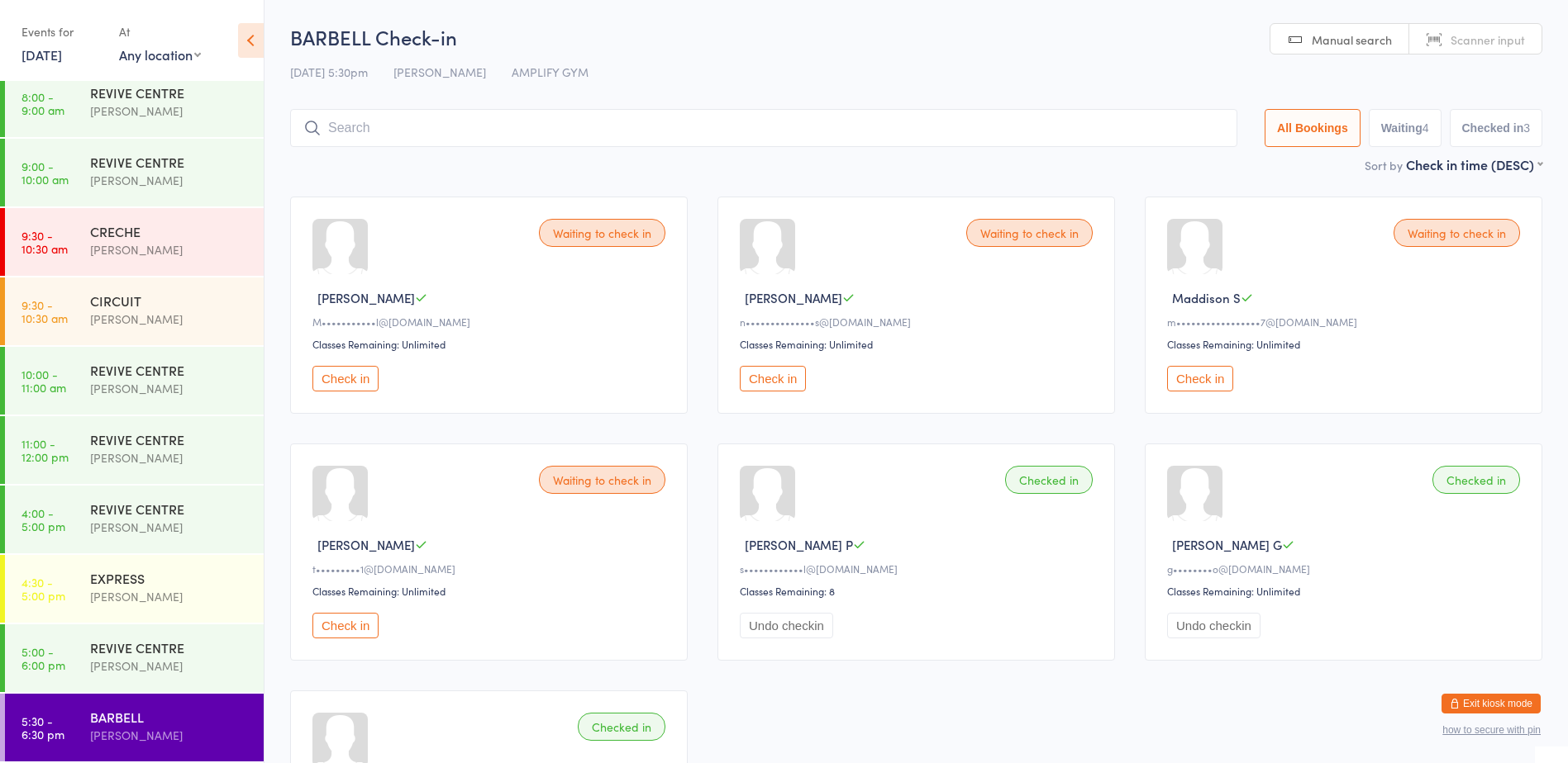
click at [357, 391] on button "Check in" at bounding box center [345, 379] width 66 height 26
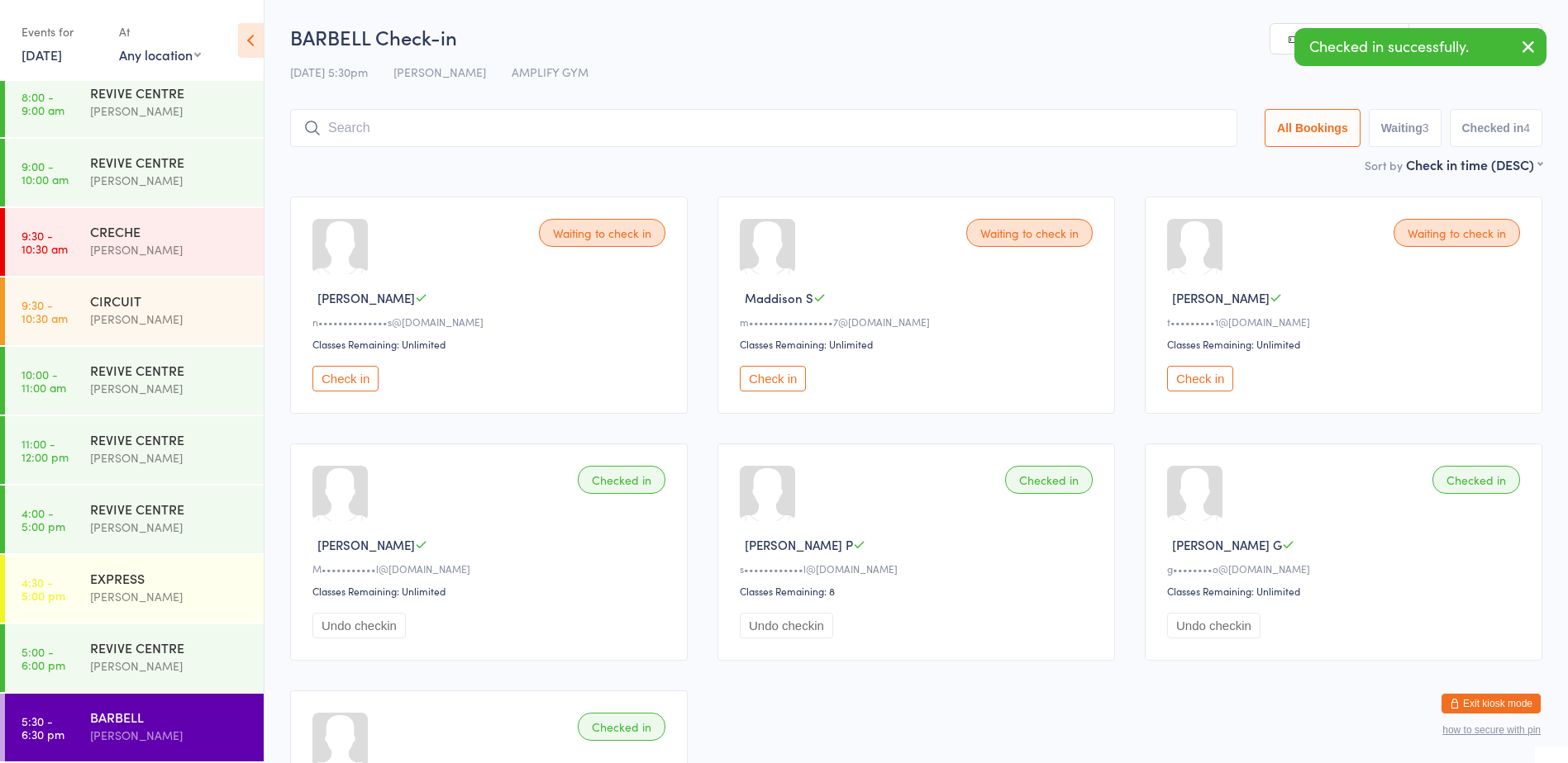
click at [447, 133] on input "search" at bounding box center [763, 128] width 947 height 38
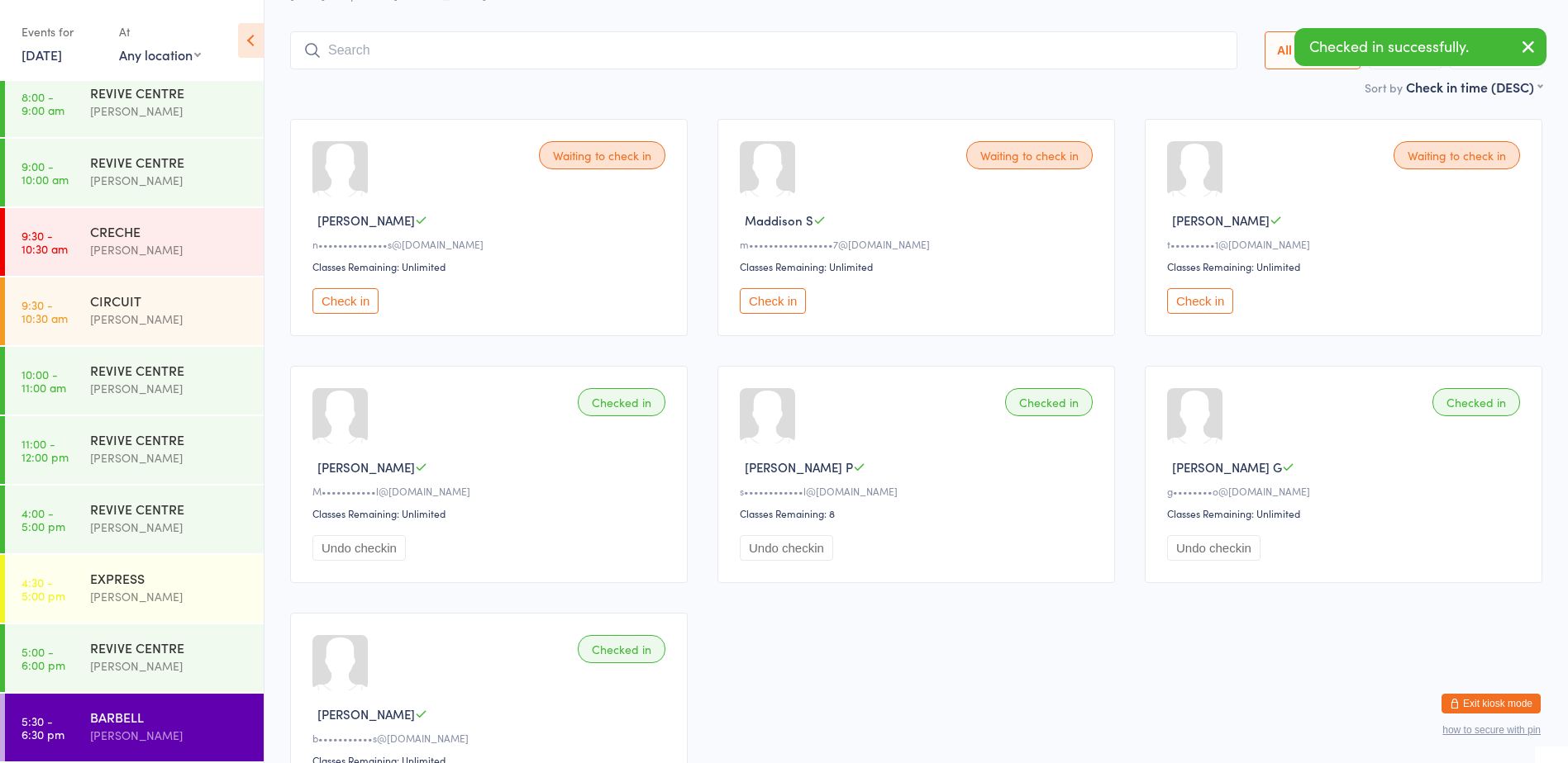
scroll to position [109, 0]
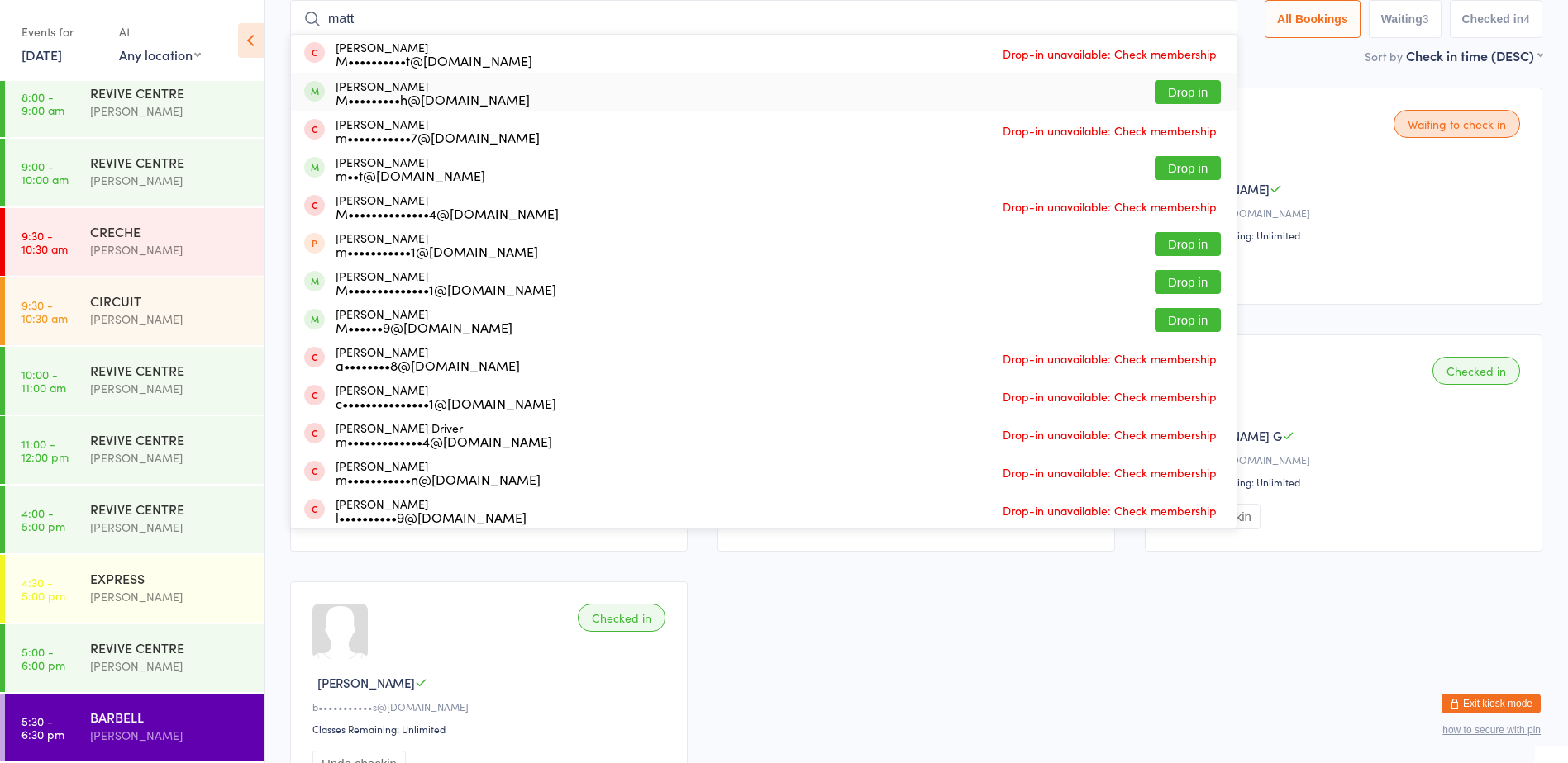
type input "matt"
click at [1175, 85] on button "Drop in" at bounding box center [1187, 92] width 66 height 24
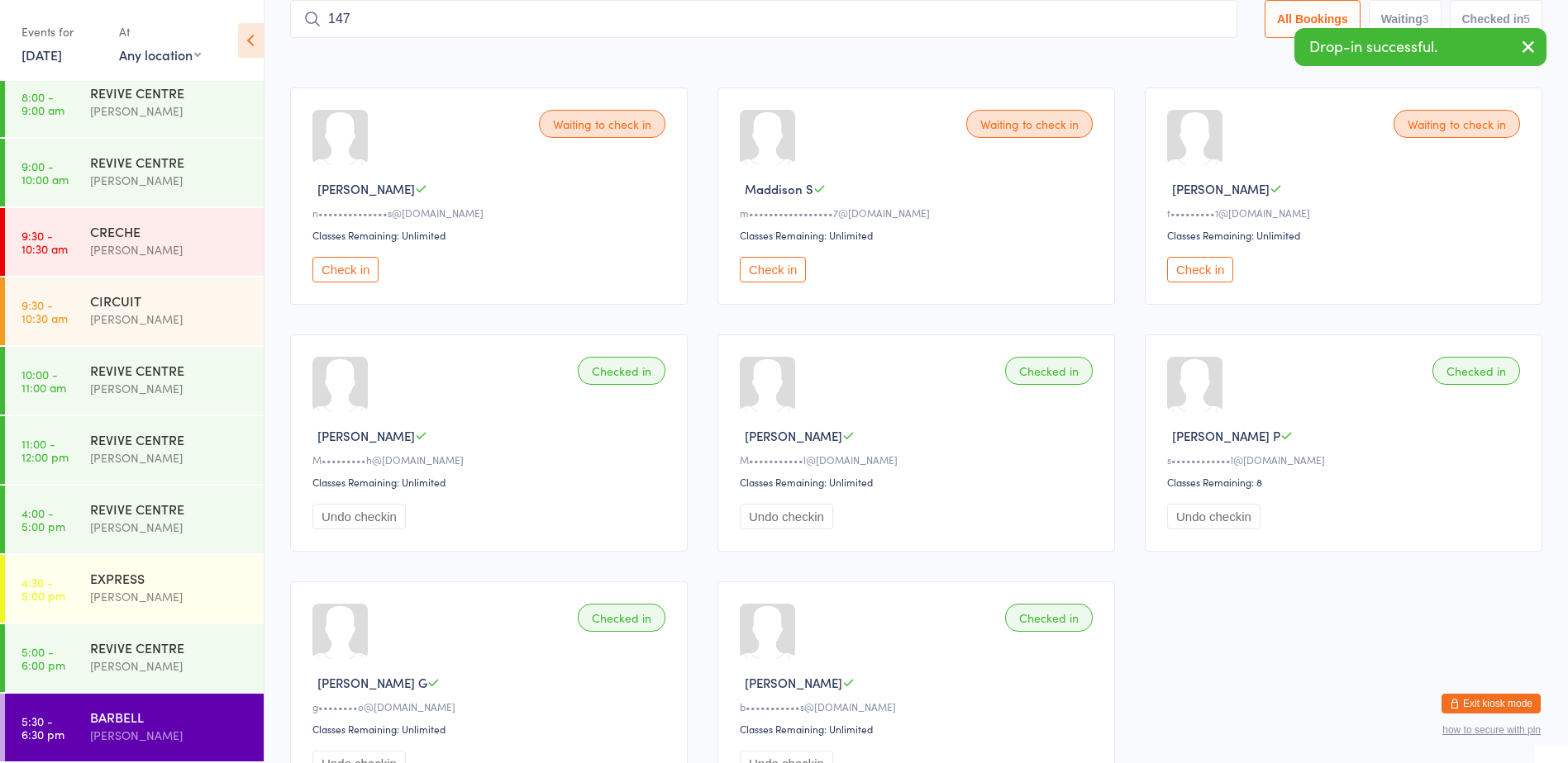
type input "1478"
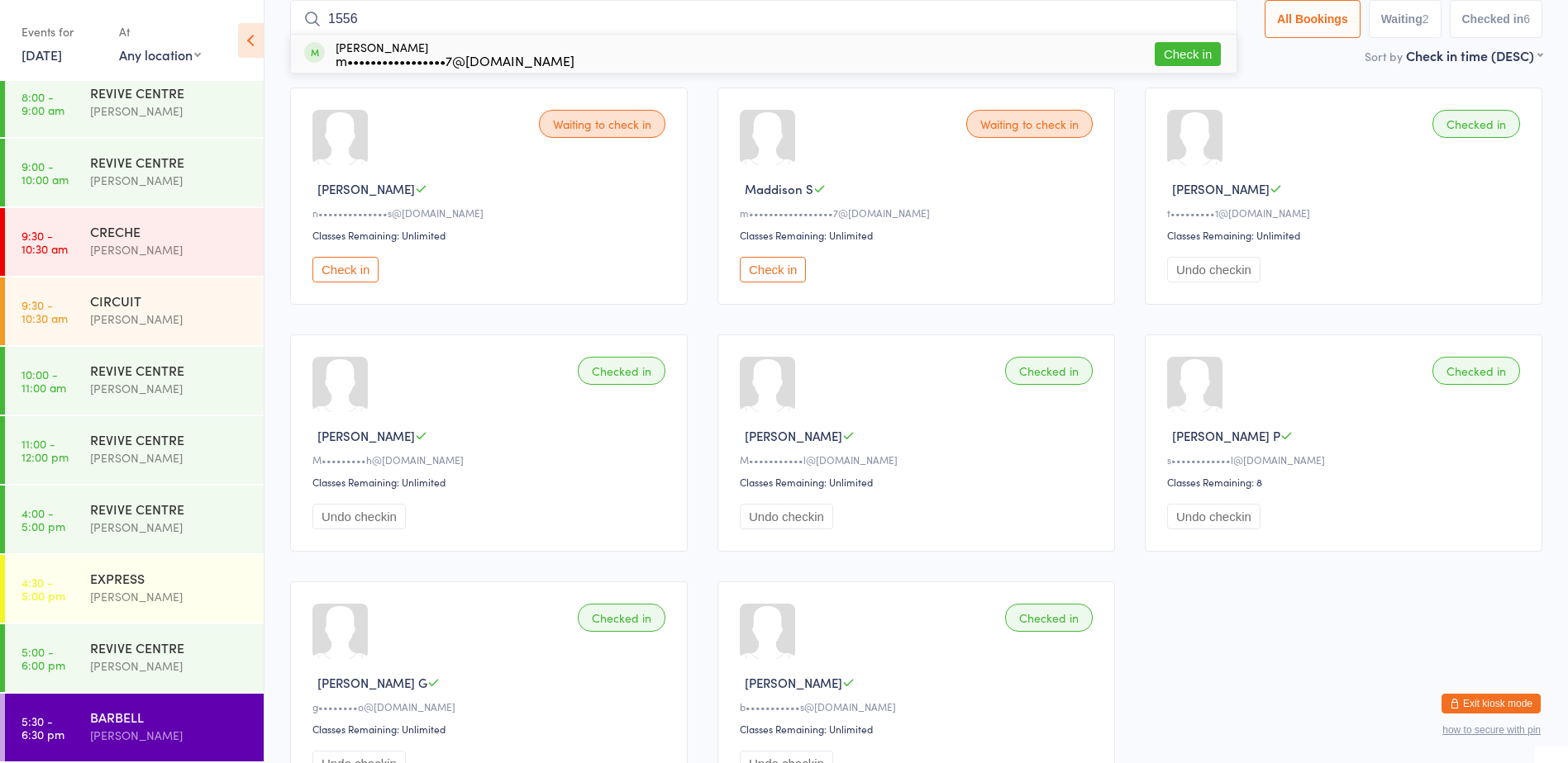
type input "1556"
click at [1198, 46] on button "Check in" at bounding box center [1187, 54] width 66 height 24
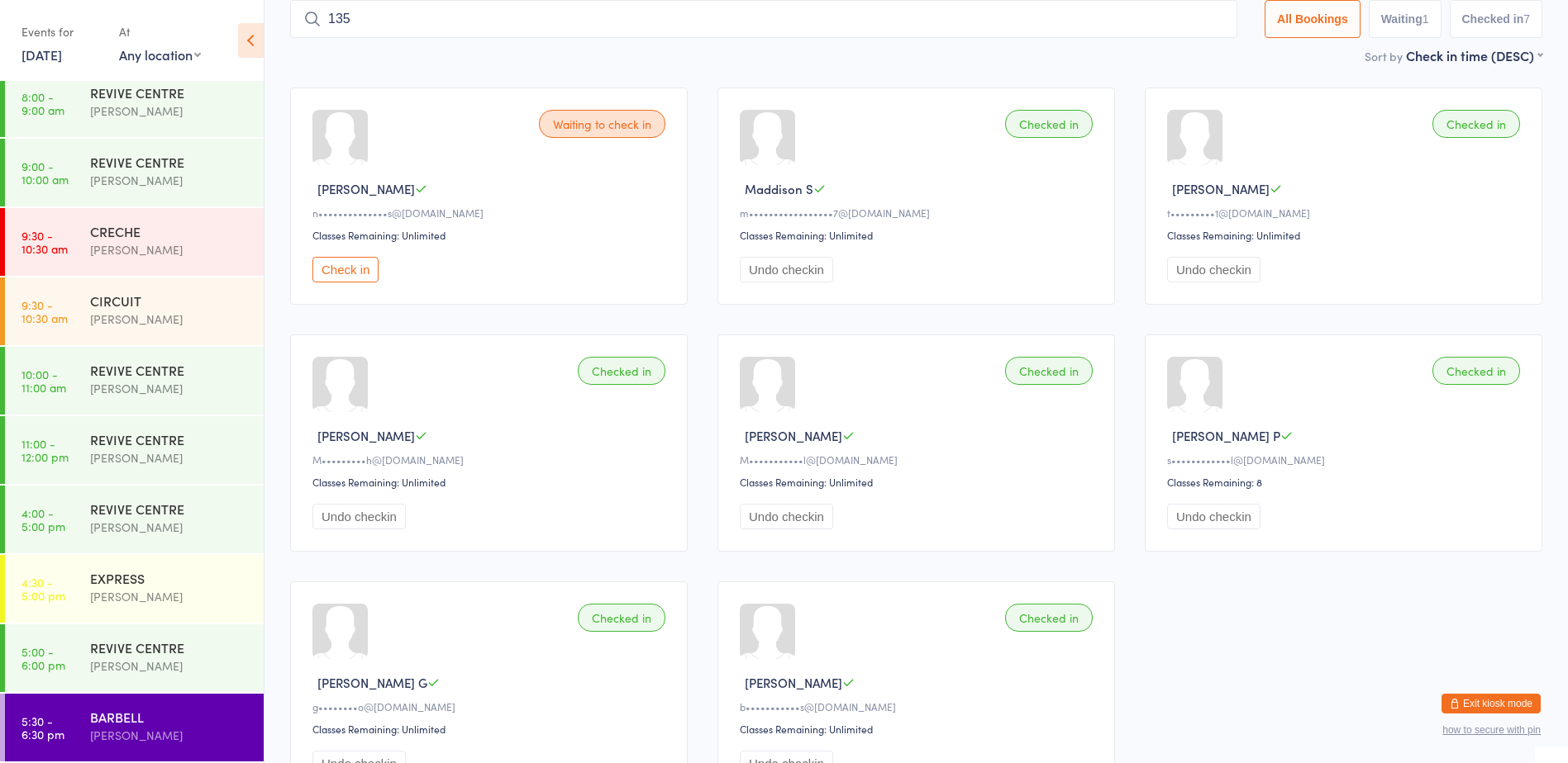
type input "1355"
